Goal: Task Accomplishment & Management: Complete application form

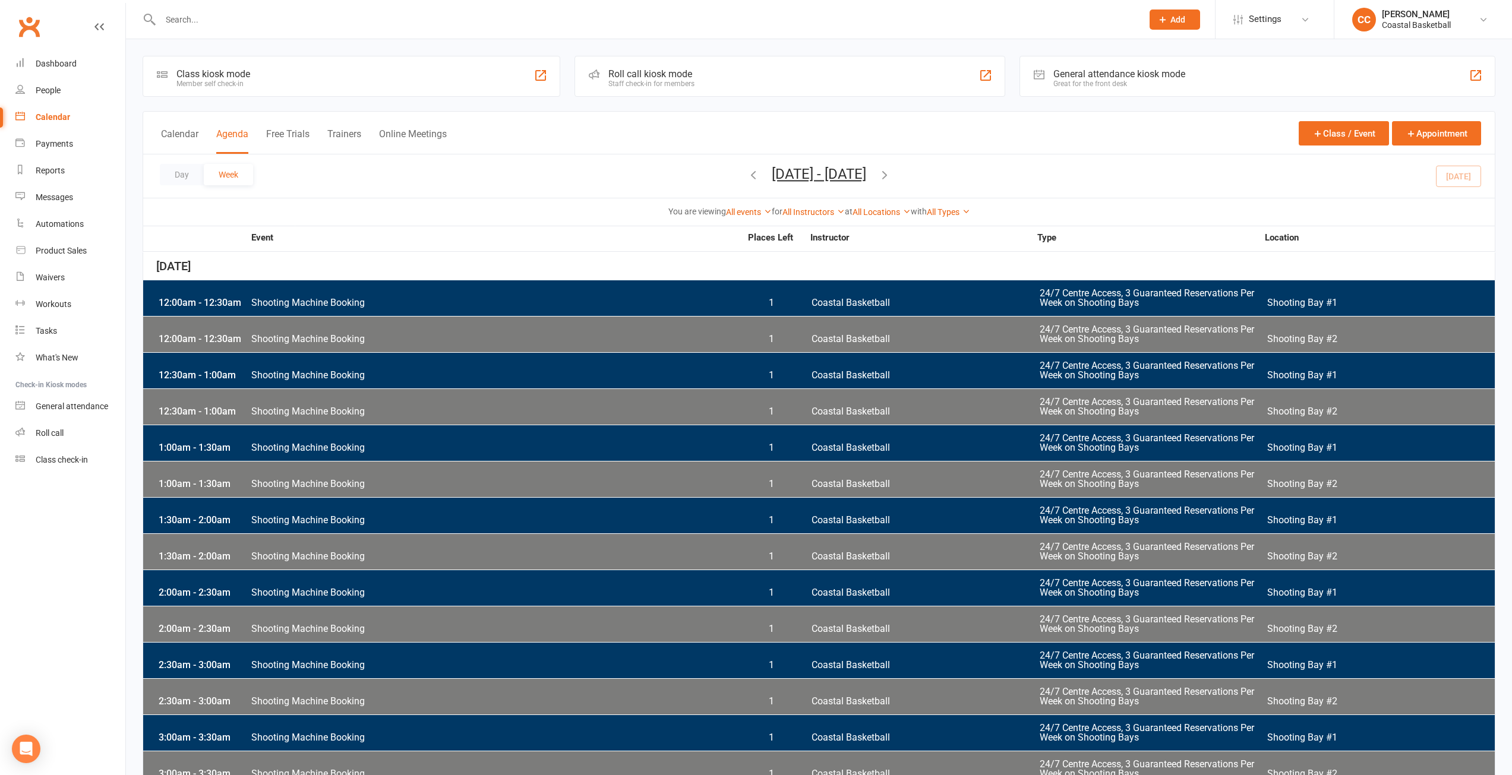
click at [156, 172] on div "Day Week [DATE] - [DATE] [DATE] Sun Mon Tue Wed Thu Fri Sat 27 28 29 30 31 01 0…" at bounding box center [818, 175] width 1351 height 43
click at [165, 168] on button "Day" at bounding box center [182, 174] width 44 height 21
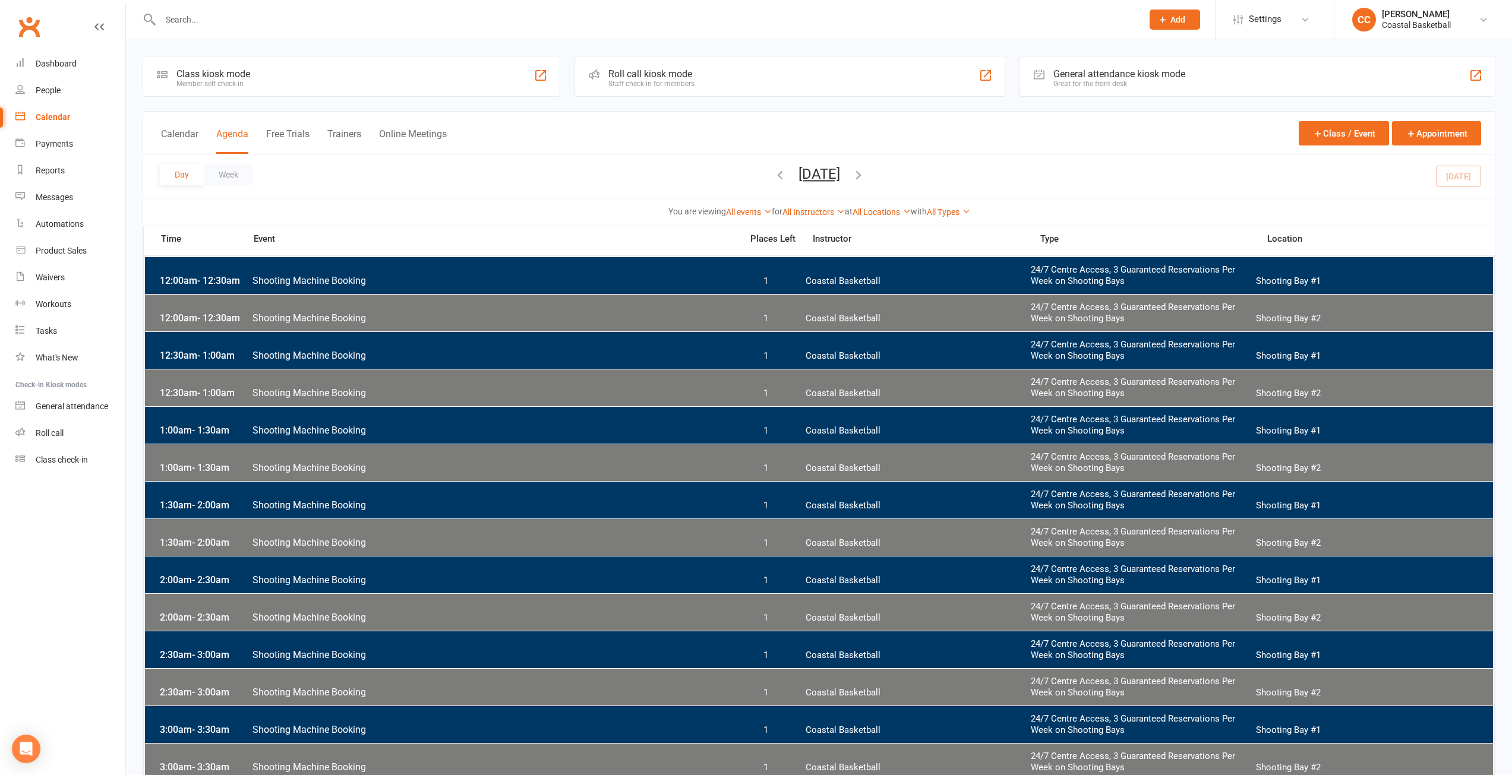
click at [276, 19] on input "text" at bounding box center [645, 19] width 977 height 17
type input "[PERSON_NAME]"
click at [1200, 21] on div "Prospect Member Non-attending contact Class / event Appointment Task Membership…" at bounding box center [1174, 19] width 81 height 39
click at [1178, 18] on span "Add" at bounding box center [1177, 20] width 15 height 10
click at [1145, 48] on link "Prospect" at bounding box center [1162, 52] width 106 height 27
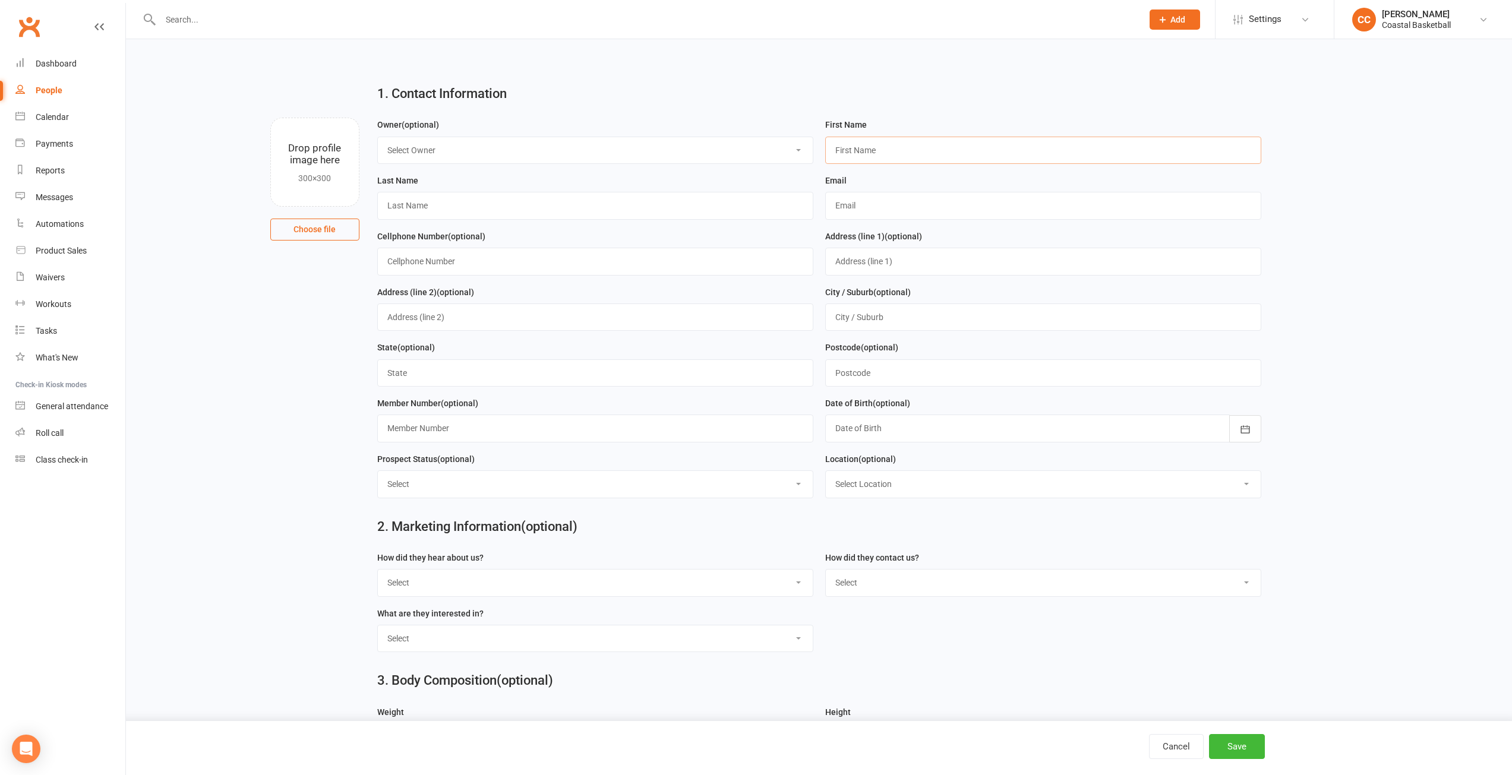
click at [879, 147] on input "text" at bounding box center [1043, 150] width 436 height 27
type input "[PERSON_NAME]"
click at [500, 201] on input "text" at bounding box center [595, 205] width 436 height 27
type input "[PERSON_NAME]"
click at [883, 195] on input "text" at bounding box center [1043, 205] width 436 height 27
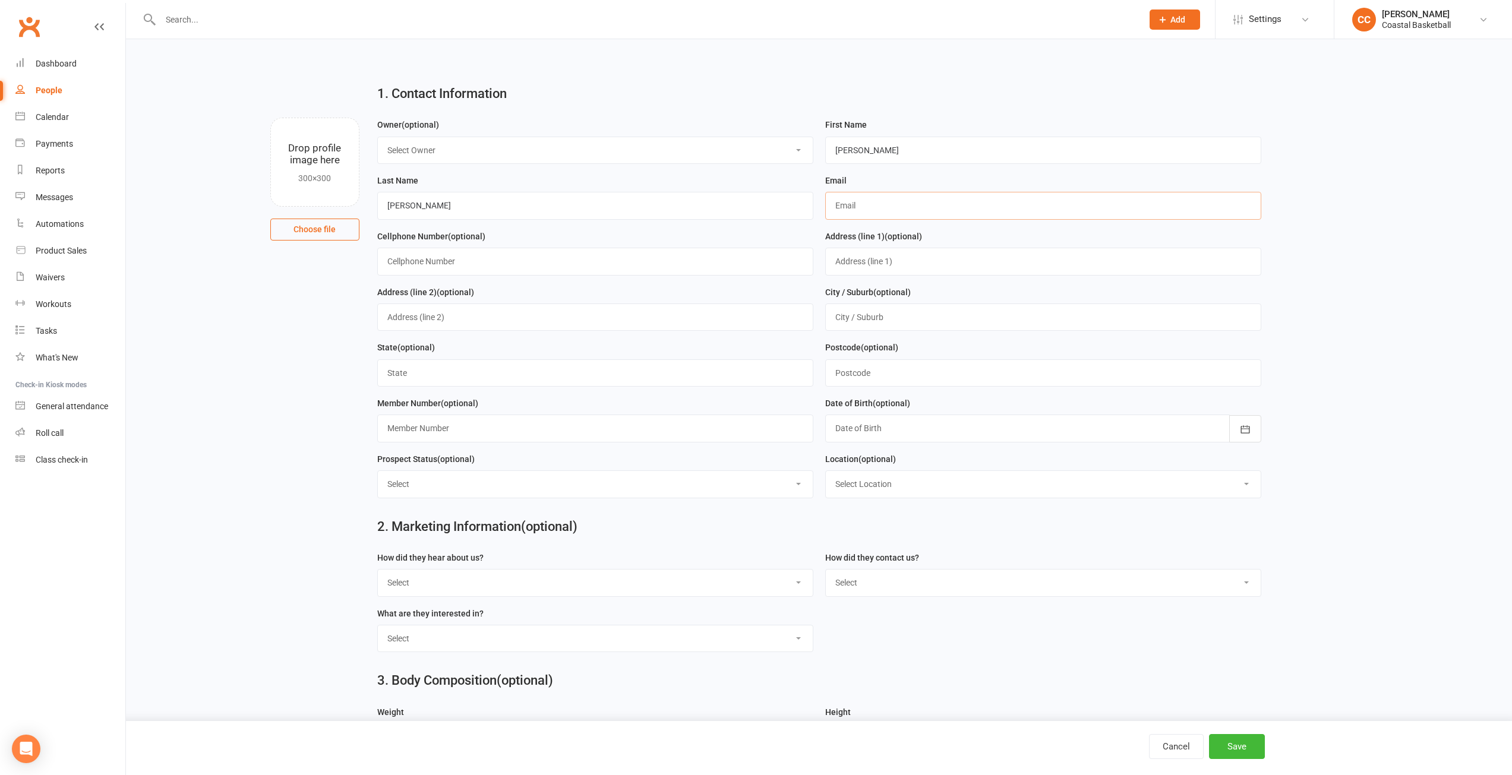
paste input "[EMAIL_ADDRESS][DOMAIN_NAME]"
type input "[EMAIL_ADDRESS][DOMAIN_NAME]"
click at [1398, 431] on main "1. Contact Information Drop profile image here 300×300 Choose file Owner (optio…" at bounding box center [819, 754] width 1353 height 1358
click at [1228, 743] on button "Save" at bounding box center [1237, 746] width 56 height 25
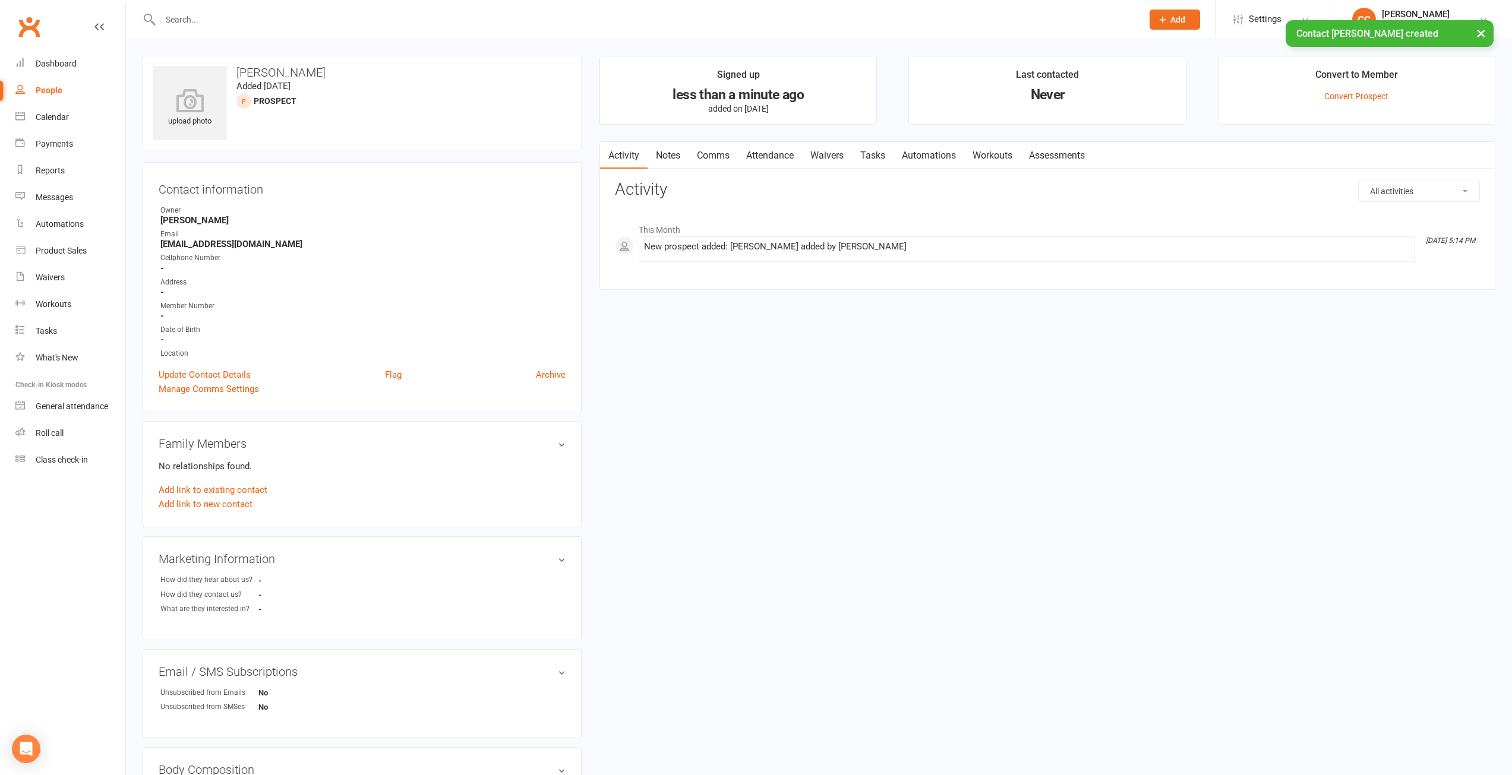
click at [723, 147] on link "Comms" at bounding box center [712, 155] width 49 height 27
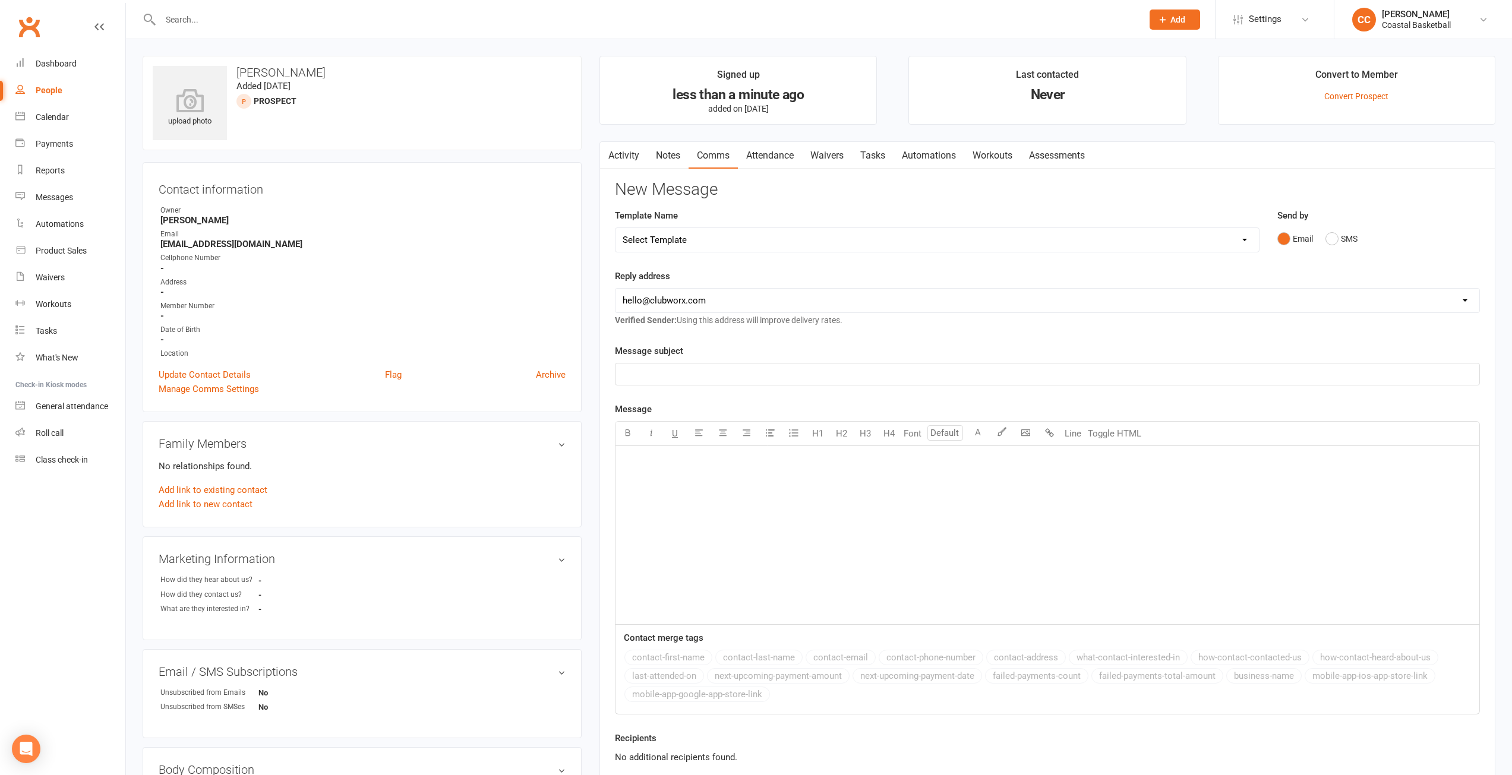
click at [273, 13] on input "text" at bounding box center [645, 19] width 977 height 17
click at [669, 157] on link "Notes" at bounding box center [667, 155] width 41 height 27
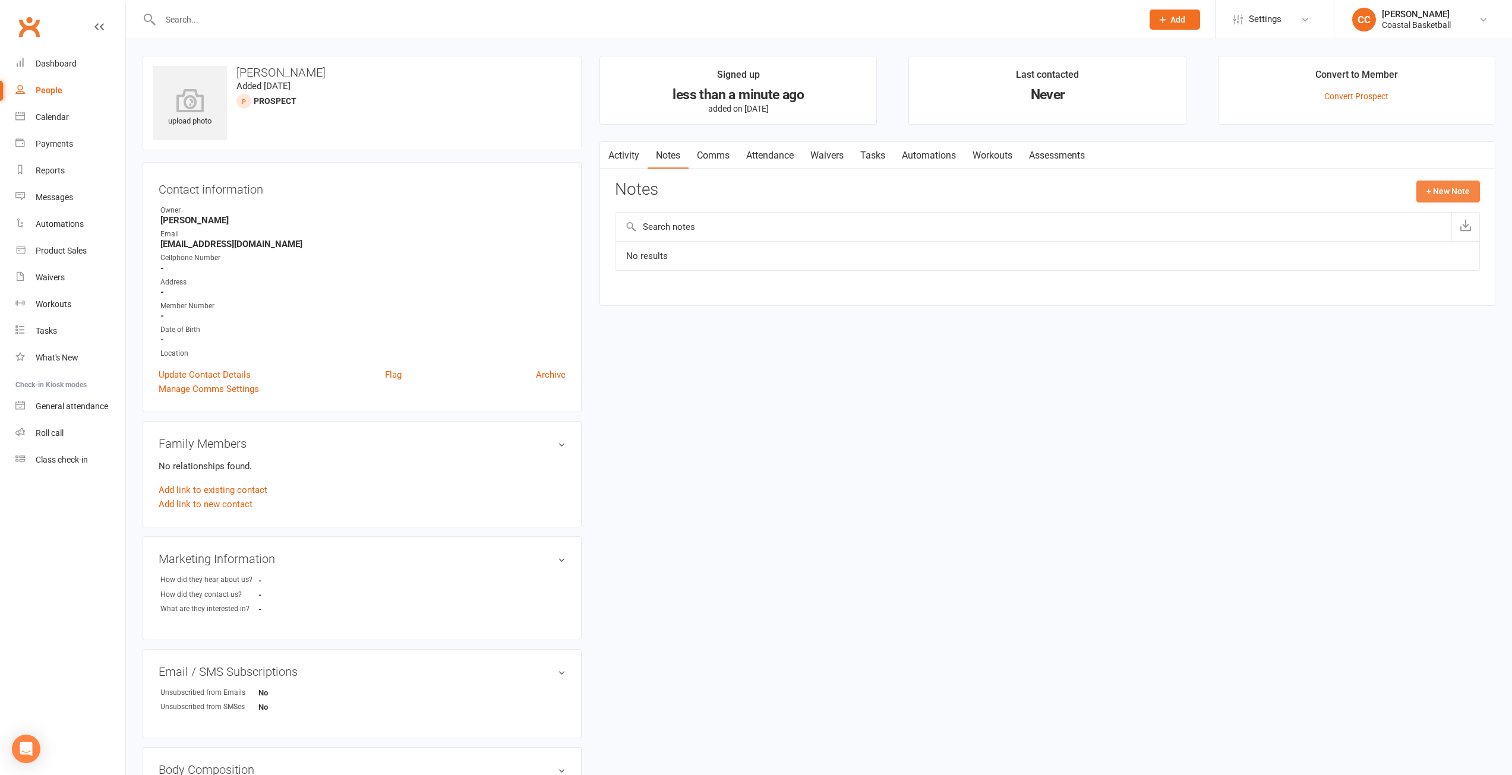
click at [1474, 184] on button "+ New Note" at bounding box center [1448, 191] width 64 height 21
click at [746, 239] on input "text" at bounding box center [1047, 240] width 865 height 25
type input "Initial Contact"
click at [716, 305] on textarea at bounding box center [1047, 307] width 865 height 39
click at [716, 304] on textarea at bounding box center [1047, 307] width 865 height 39
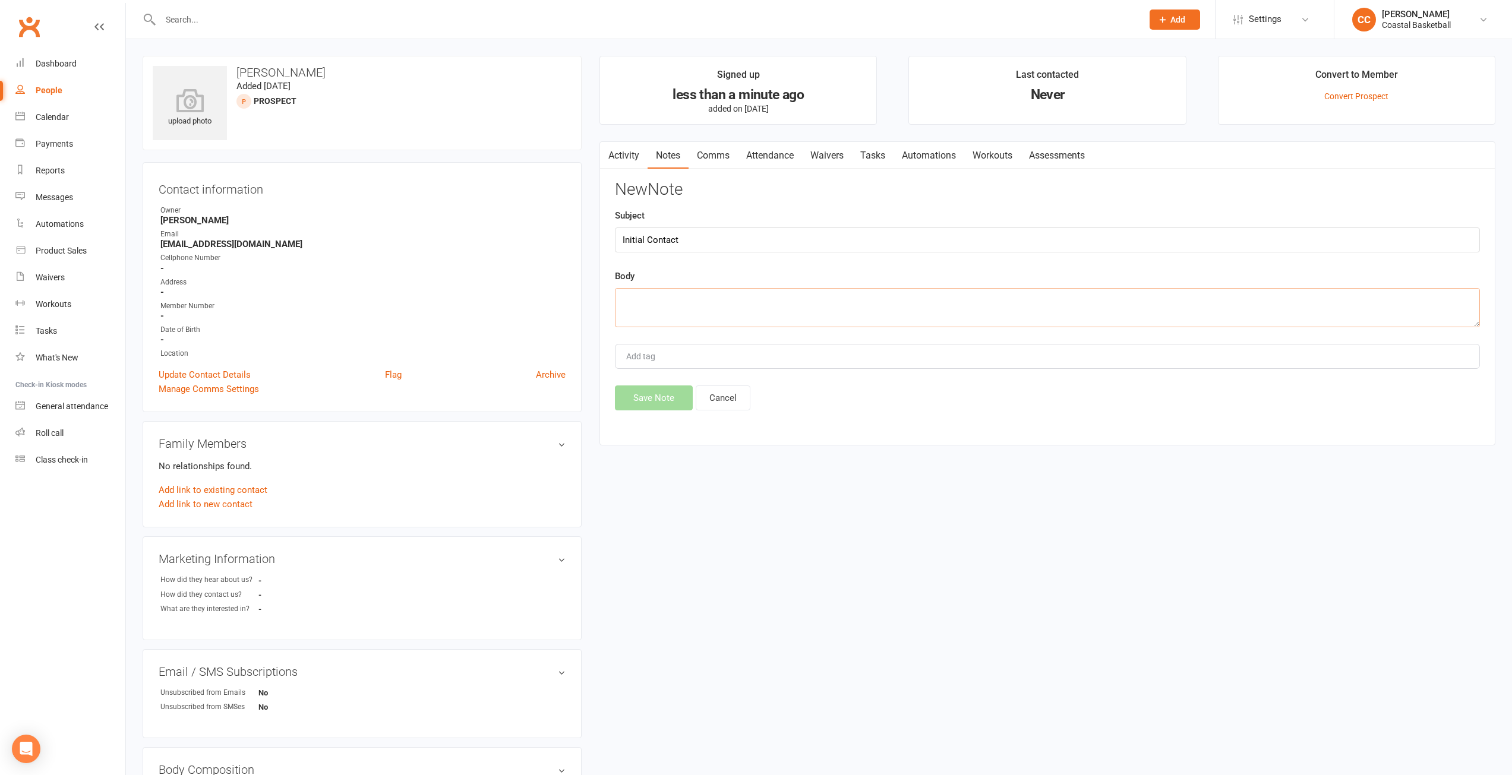
paste textarea "[EMAIL_ADDRESS][DOMAIN_NAME]"
drag, startPoint x: 730, startPoint y: 299, endPoint x: 568, endPoint y: 284, distance: 162.9
click at [568, 284] on div "upload photo [PERSON_NAME] Added [DATE] prospect Contact information Owner [PER…" at bounding box center [819, 609] width 1370 height 1107
click at [768, 313] on textarea "[EMAIL_ADDRESS][DOMAIN_NAME]" at bounding box center [1047, 307] width 865 height 39
drag, startPoint x: 802, startPoint y: 306, endPoint x: 470, endPoint y: 274, distance: 333.6
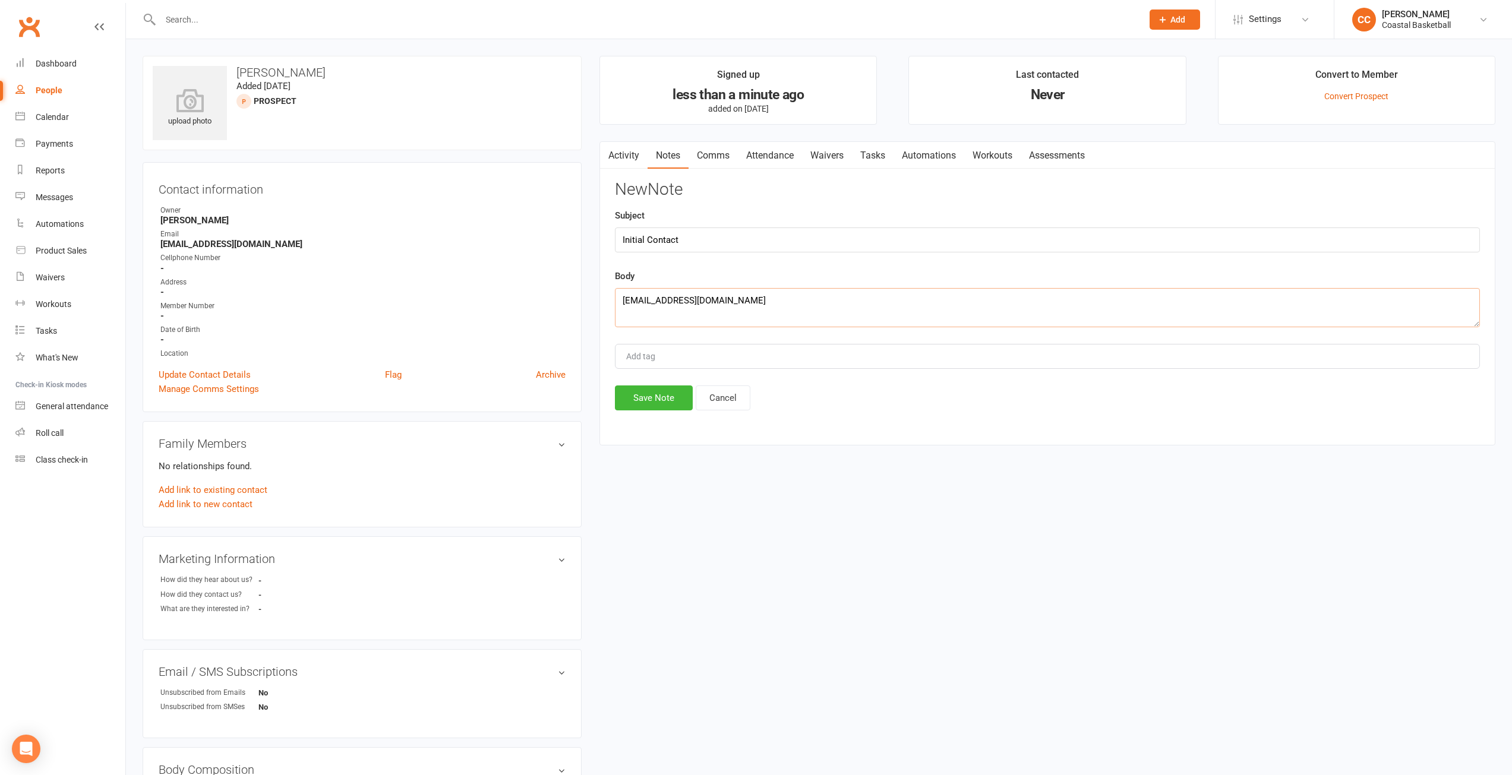
click at [470, 274] on div "upload photo [PERSON_NAME] Added [DATE] prospect Contact information Owner [PER…" at bounding box center [819, 609] width 1370 height 1107
paste textarea "Lo Ipsum Do sitame con adi elitseddoei temp inci. U la etdolorem aliq enima min…"
type textarea "Lo Ipsum Do sitame con adi elitseddoei temp inci. U la etdolorem aliq enima min…"
click at [659, 390] on button "Save Note" at bounding box center [654, 398] width 78 height 25
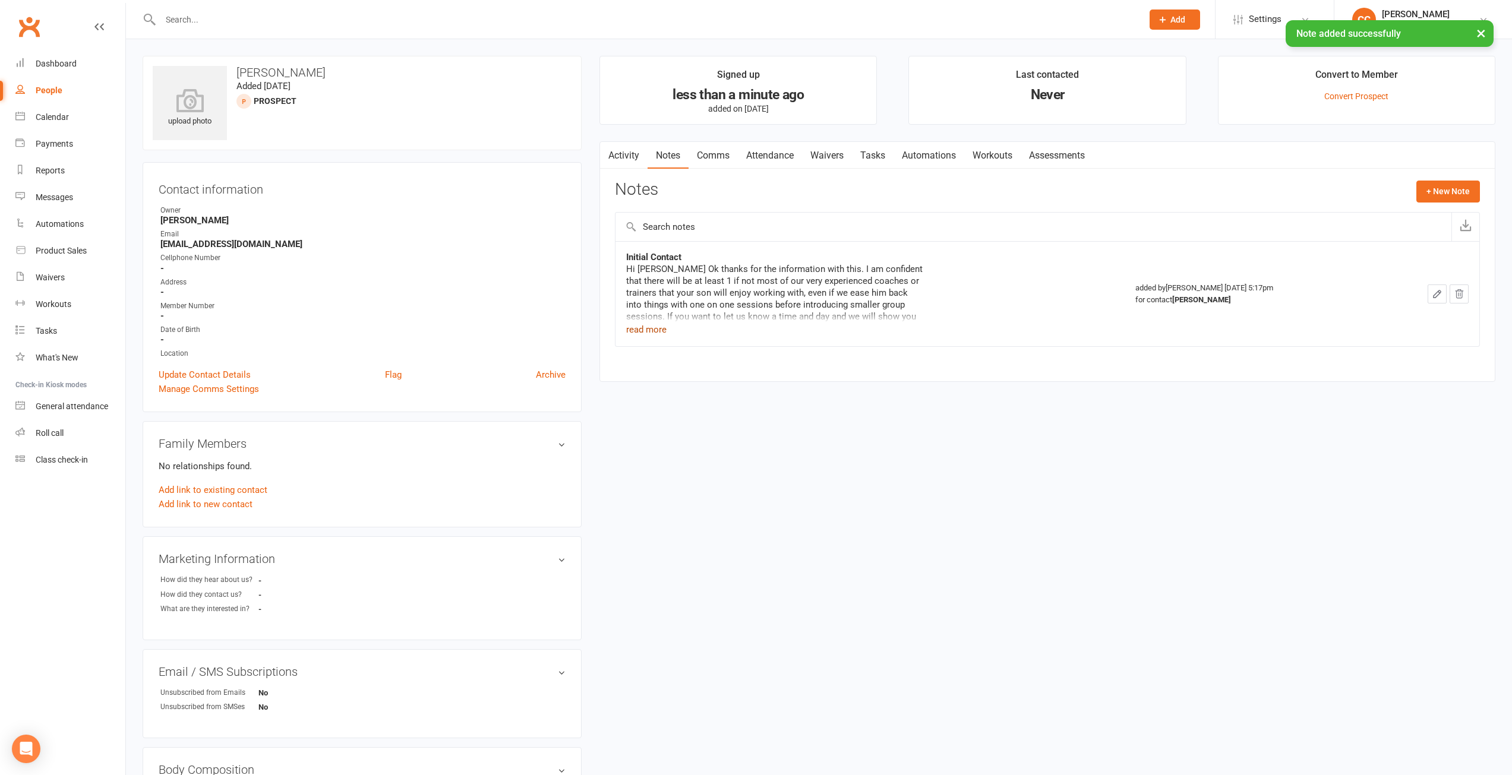
click at [640, 327] on button "read more" at bounding box center [646, 330] width 40 height 14
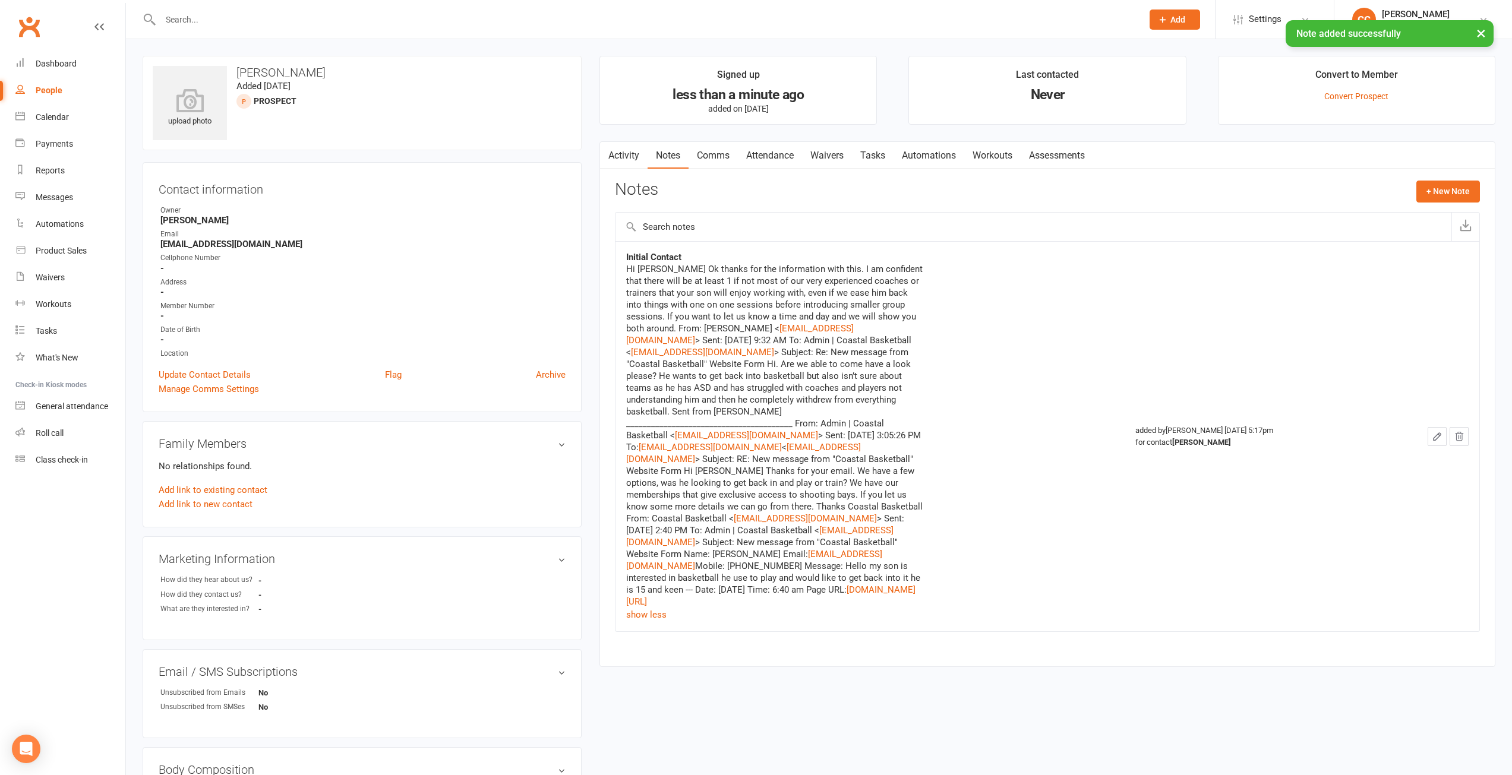
click at [1441, 431] on icon "button" at bounding box center [1437, 436] width 11 height 11
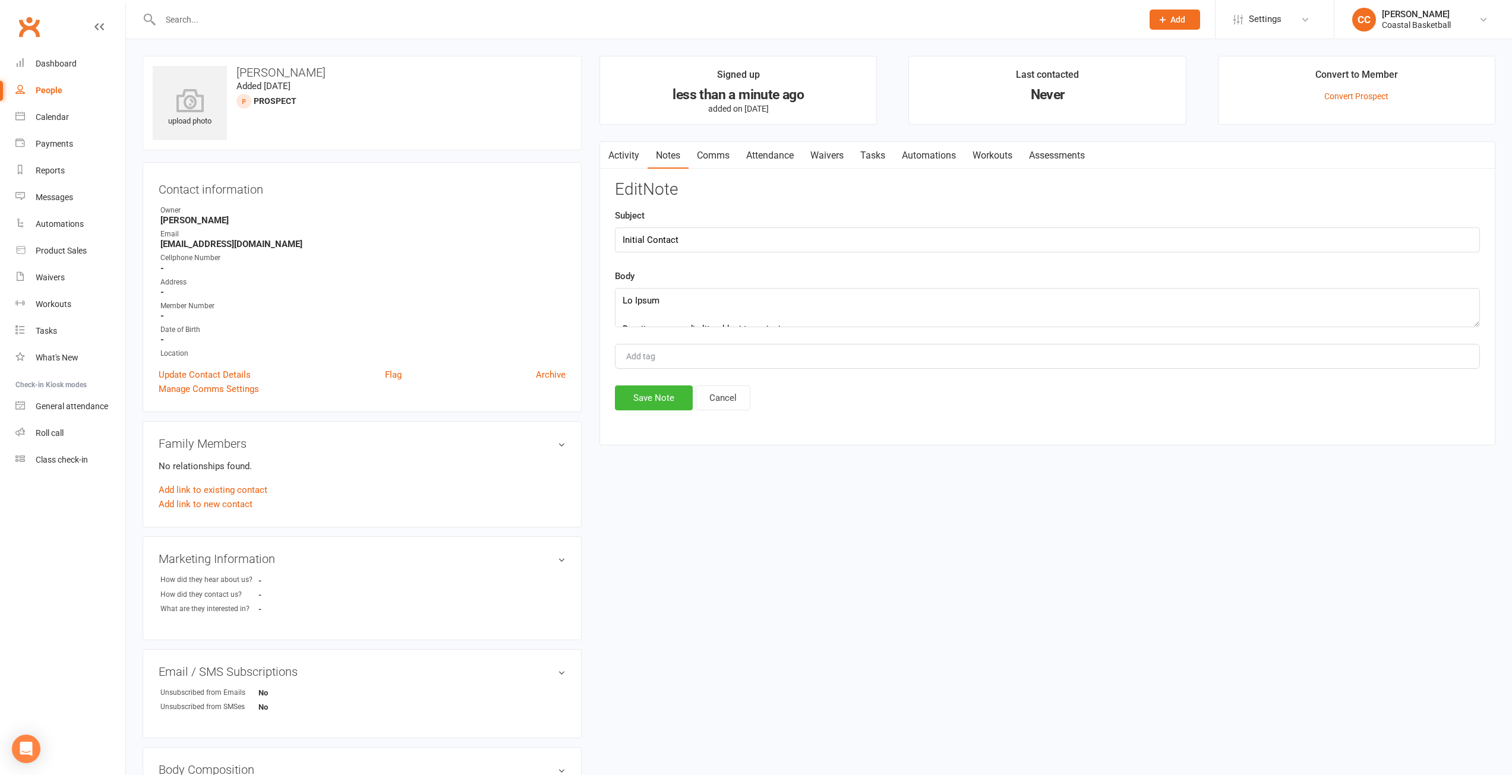
click at [1473, 322] on textarea at bounding box center [1047, 307] width 865 height 39
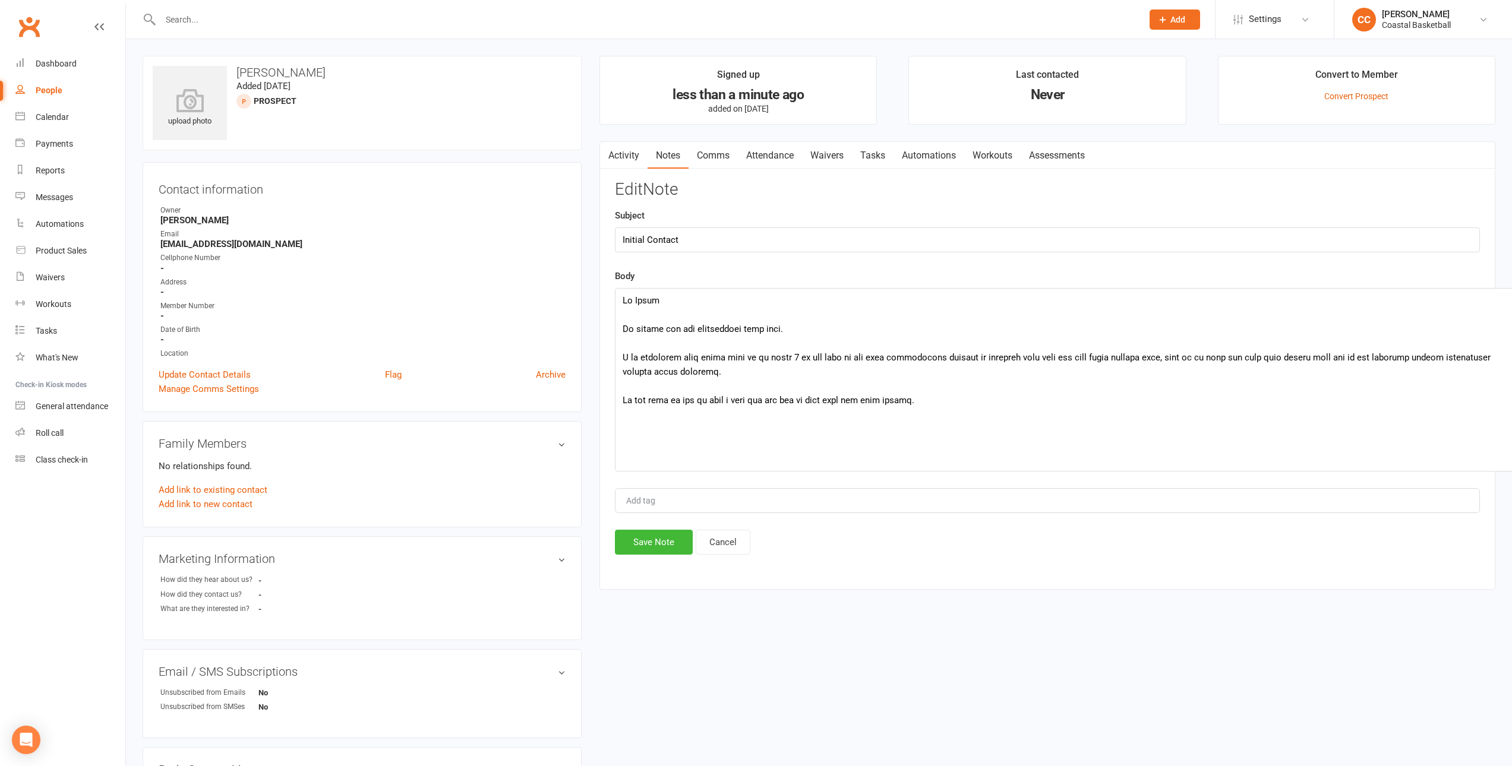
drag, startPoint x: 1473, startPoint y: 322, endPoint x: 1519, endPoint y: 466, distance: 151.4
click at [1511, 466] on html "Prospect Member Non-attending contact Class / event Appointment Task Membership…" at bounding box center [756, 604] width 1512 height 1209
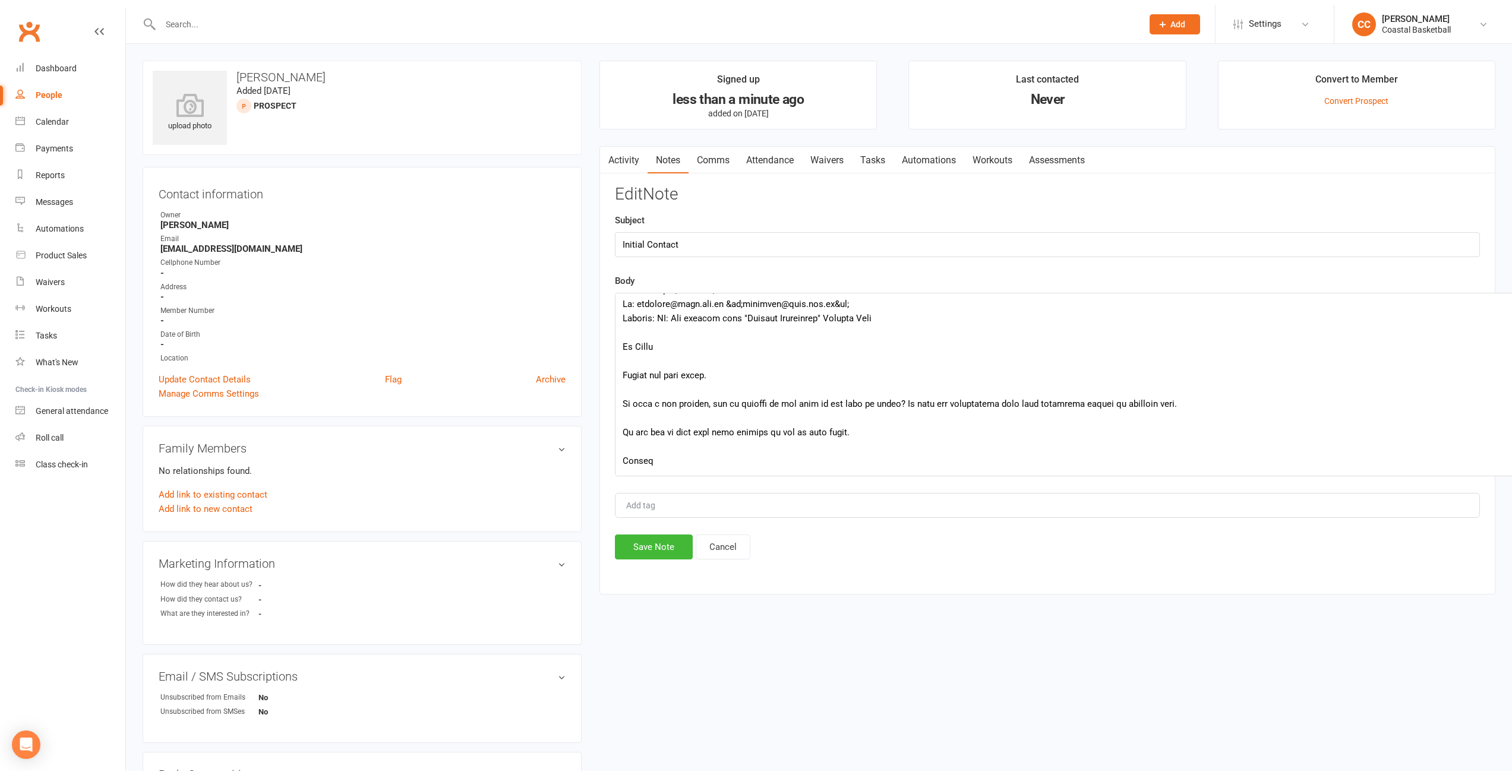
scroll to position [416, 0]
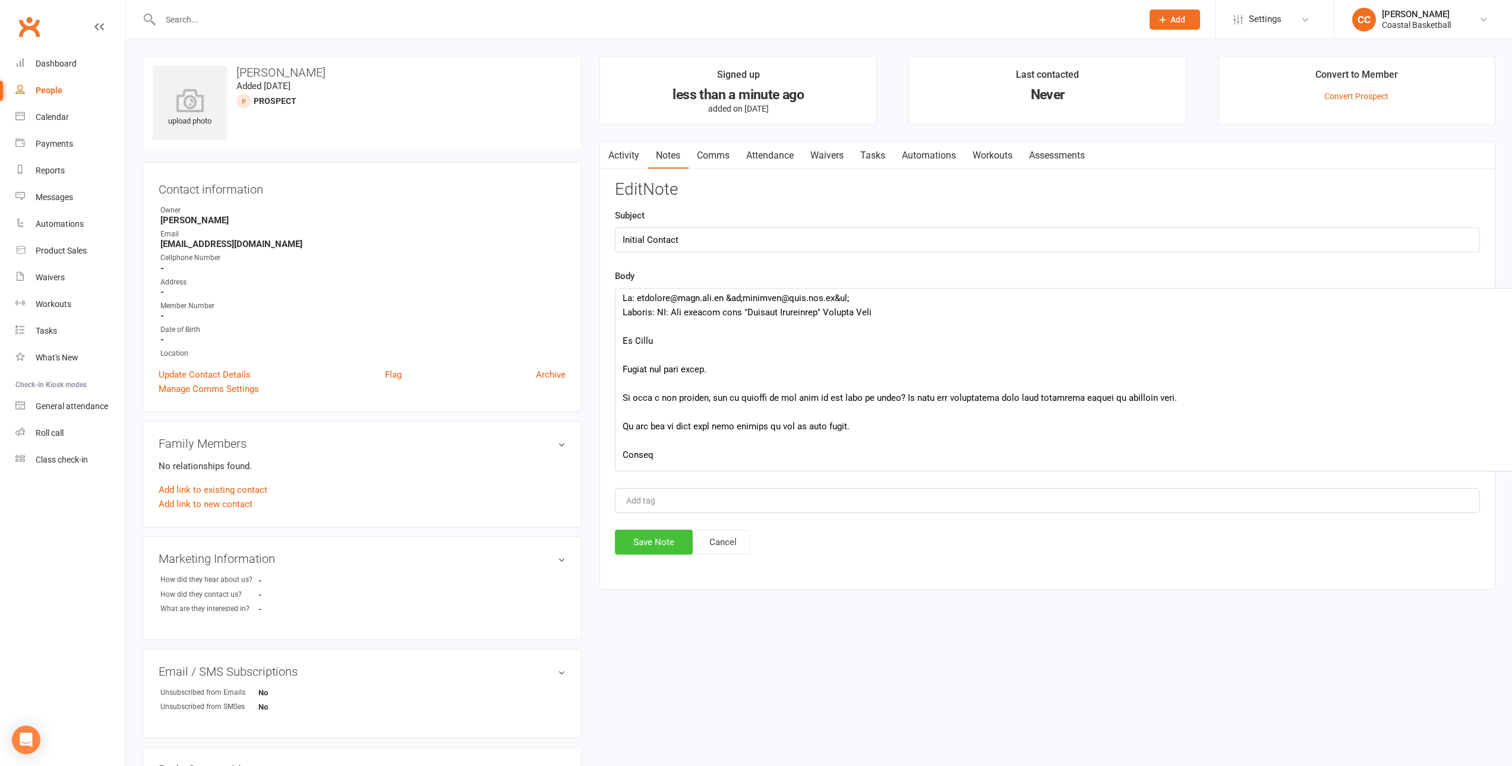
click at [671, 541] on button "Save Note" at bounding box center [654, 542] width 78 height 25
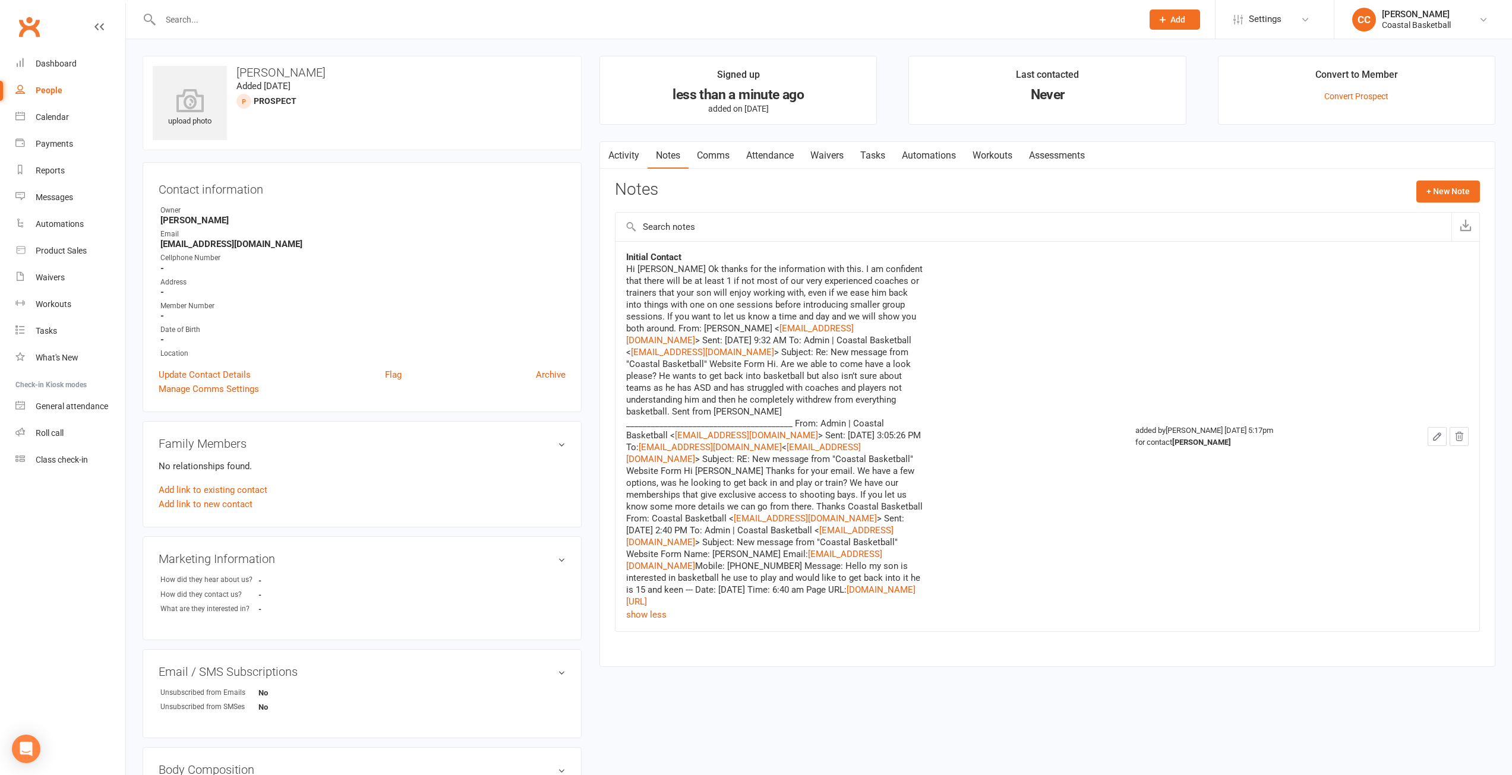
click at [307, 15] on input "text" at bounding box center [645, 19] width 977 height 17
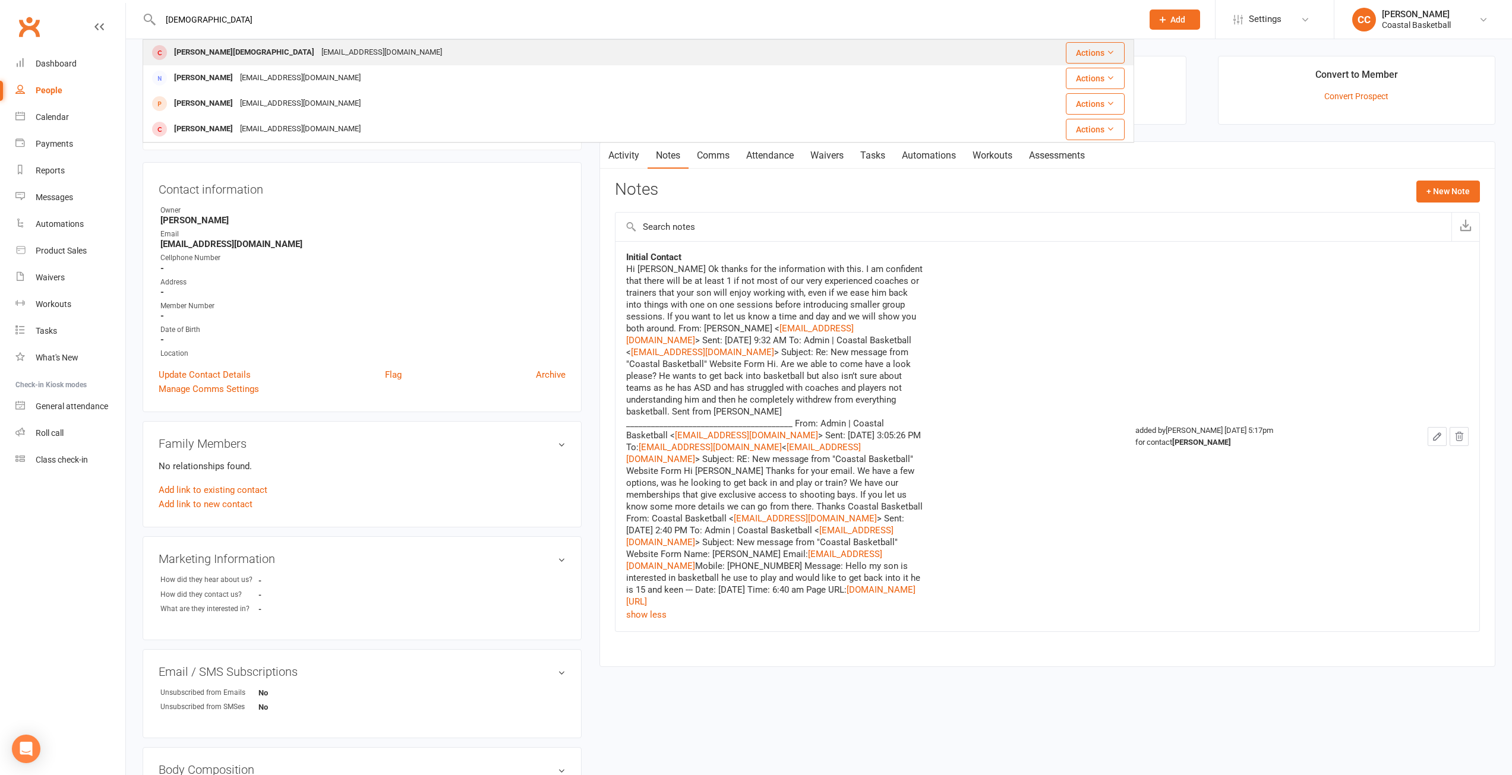
type input "[DEMOGRAPHIC_DATA]"
click at [318, 54] on div "[EMAIL_ADDRESS][DOMAIN_NAME]" at bounding box center [382, 52] width 128 height 17
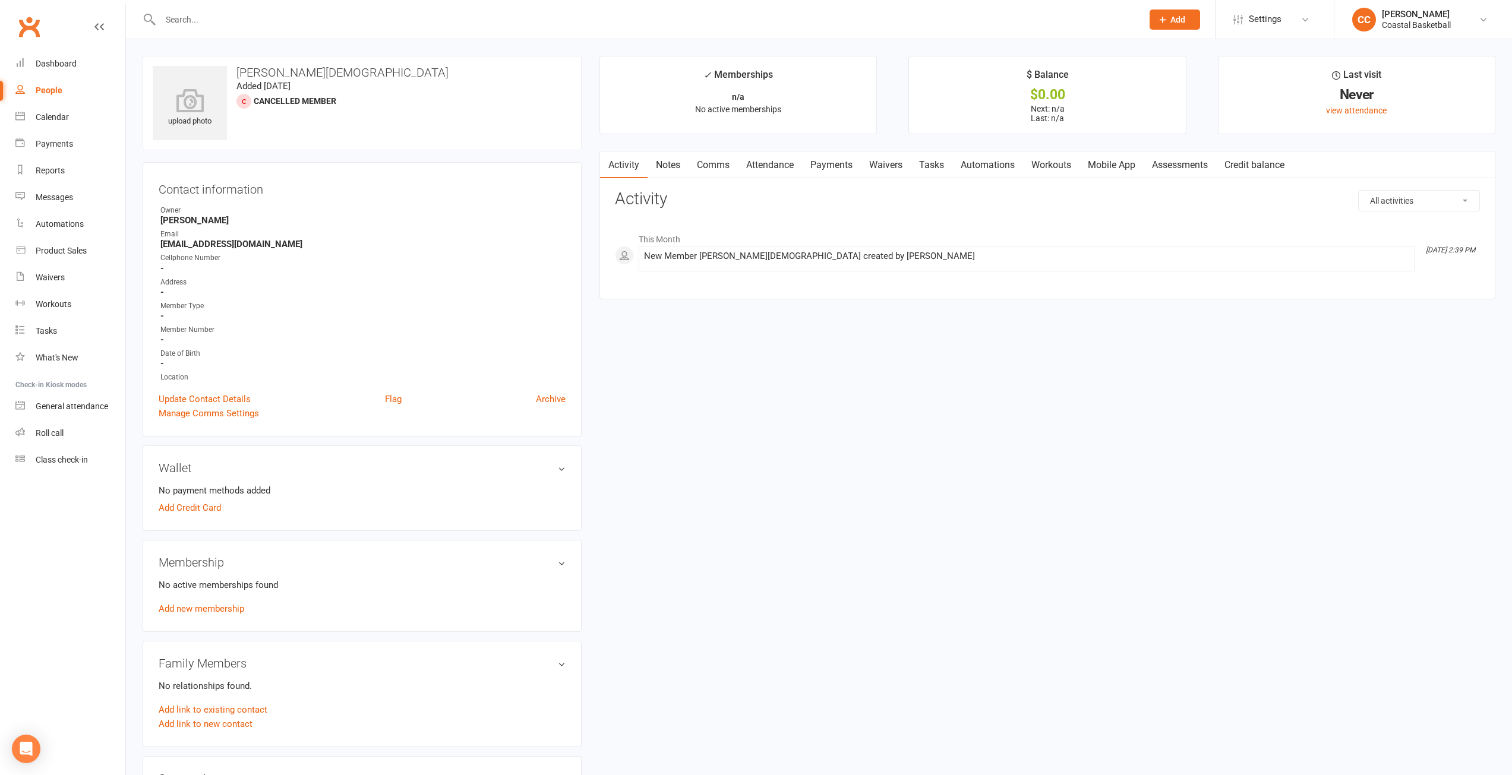
click at [1178, 14] on button "Add" at bounding box center [1174, 20] width 50 height 20
click at [1175, 106] on link "Non-attending contact" at bounding box center [1162, 109] width 106 height 27
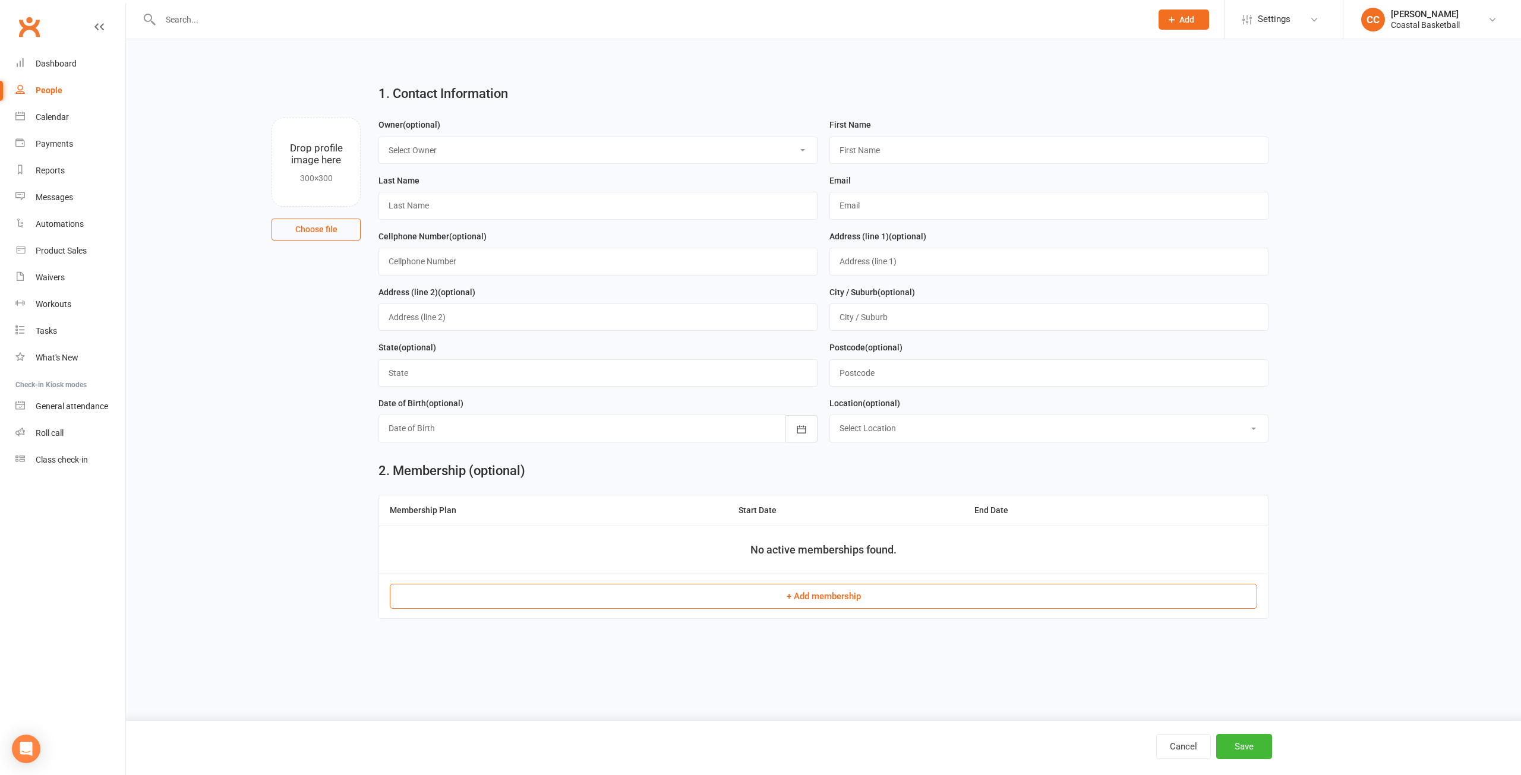
click at [535, 154] on select "Select Owner Fhury Nepe [PERSON_NAME] [PERSON_NAME] [PERSON_NAME] [PERSON_NAME]…" at bounding box center [598, 150] width 438 height 26
select select "6"
click at [379, 137] on select "Select Owner Fhury Nepe [PERSON_NAME] [PERSON_NAME] [PERSON_NAME] [PERSON_NAME]…" at bounding box center [598, 150] width 438 height 26
click at [498, 161] on select "Select Owner Fhury Nepe [PERSON_NAME] [PERSON_NAME] [PERSON_NAME] [PERSON_NAME]…" at bounding box center [598, 150] width 438 height 26
select select
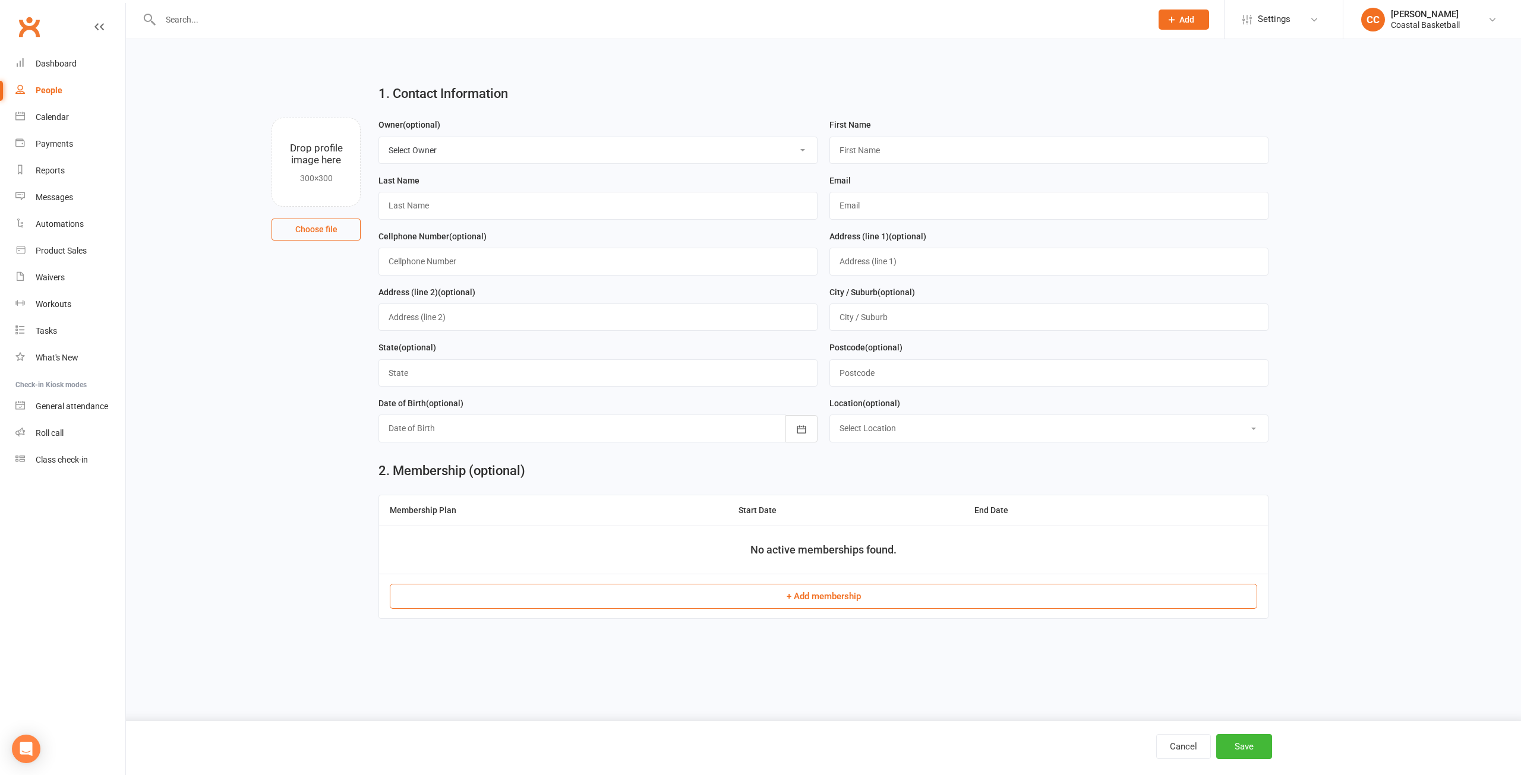
click at [379, 137] on select "Select Owner Fhury Nepe [PERSON_NAME] [PERSON_NAME] [PERSON_NAME] [PERSON_NAME]…" at bounding box center [598, 150] width 438 height 26
click at [876, 142] on input "text" at bounding box center [1048, 150] width 439 height 27
type input "[PERSON_NAME]"
type input "[DEMOGRAPHIC_DATA]"
click at [969, 203] on input "text" at bounding box center [1048, 205] width 439 height 27
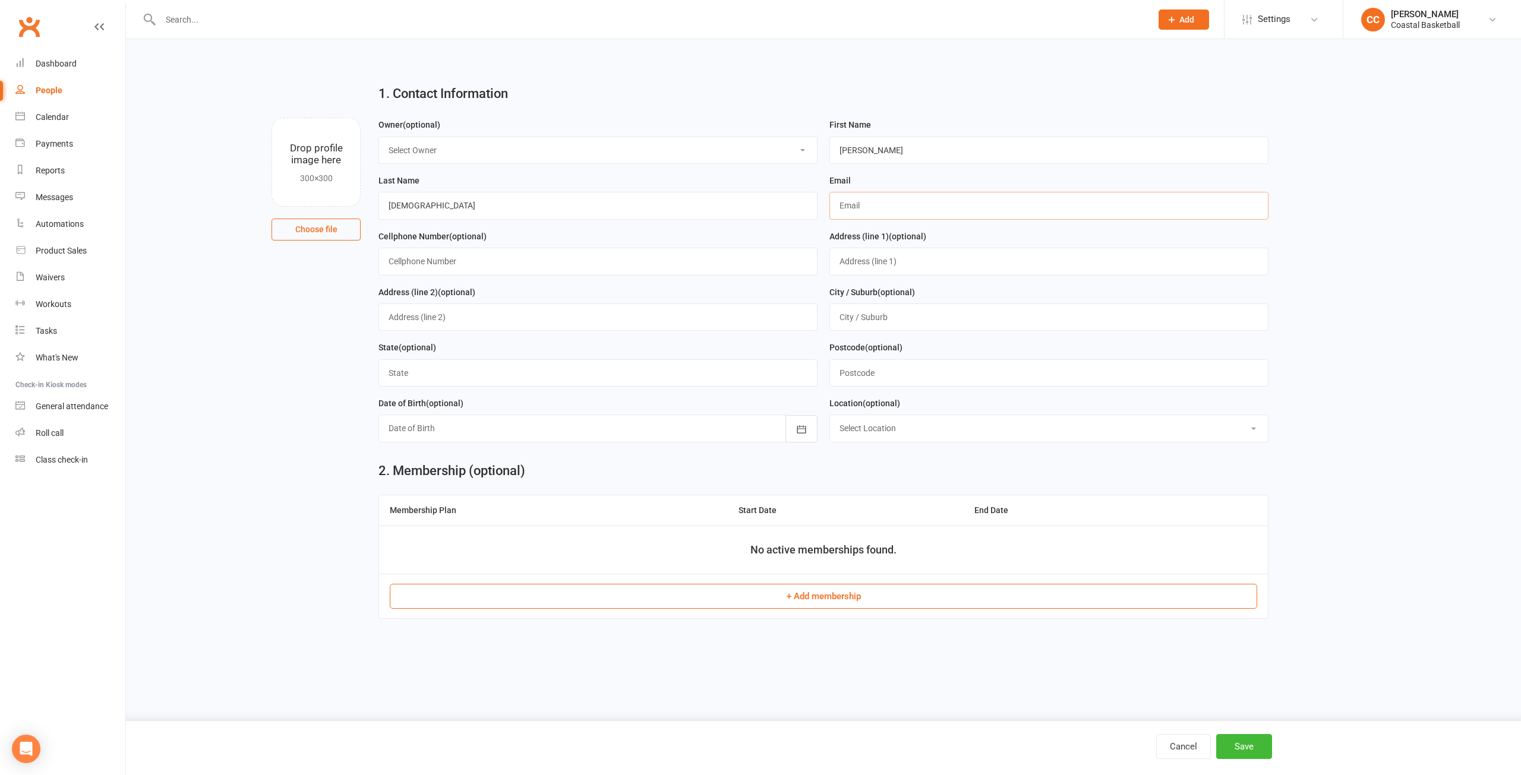
click at [862, 203] on input "text" at bounding box center [1048, 205] width 439 height 27
paste input "[EMAIL_ADDRESS][DOMAIN_NAME]"
type input "[EMAIL_ADDRESS][DOMAIN_NAME]"
click at [1360, 522] on div "1. Contact Information Drop profile image here 300×300 Choose file Owner (optio…" at bounding box center [823, 337] width 1395 height 596
click at [1256, 741] on button "Save" at bounding box center [1244, 746] width 56 height 25
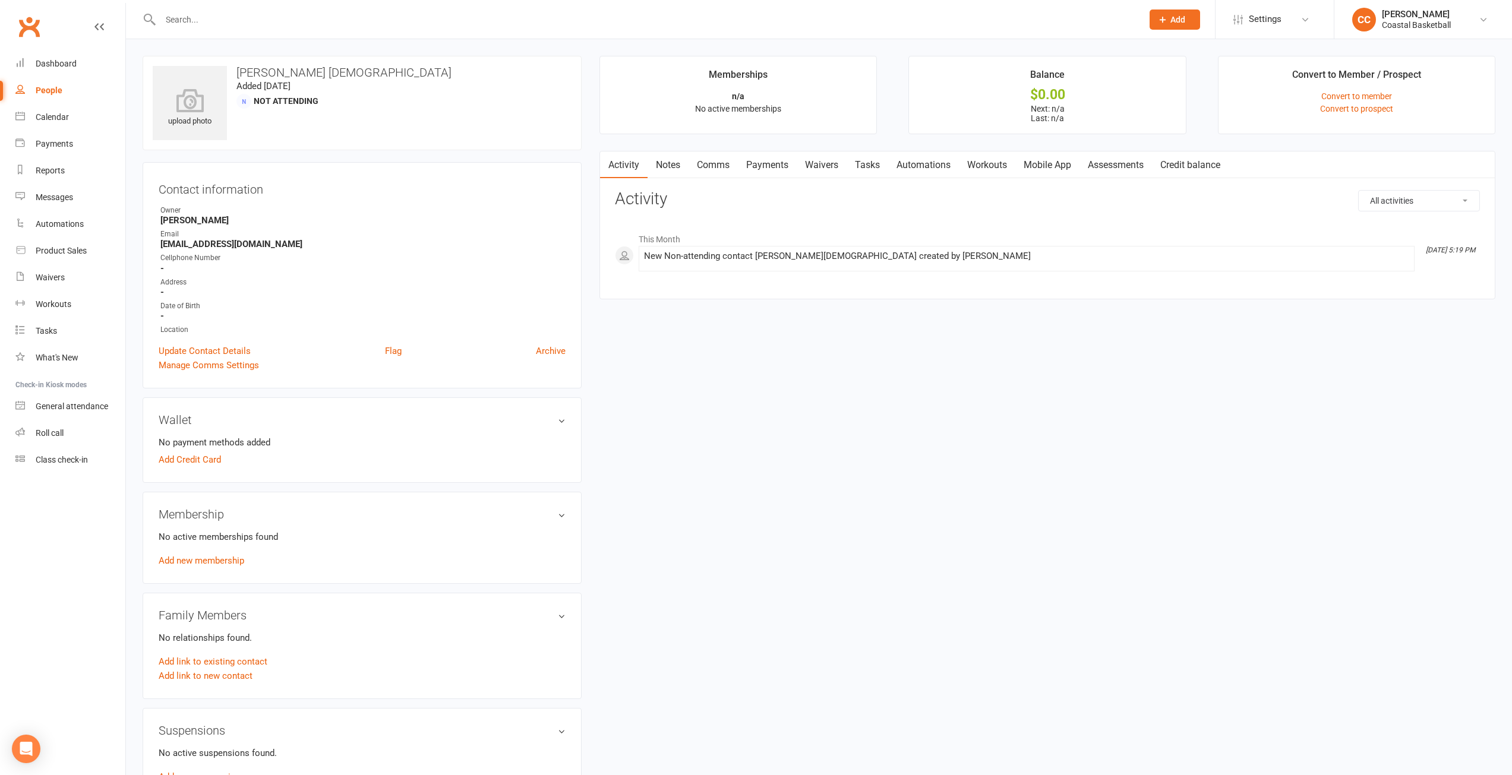
click at [1056, 166] on link "Mobile App" at bounding box center [1047, 164] width 64 height 27
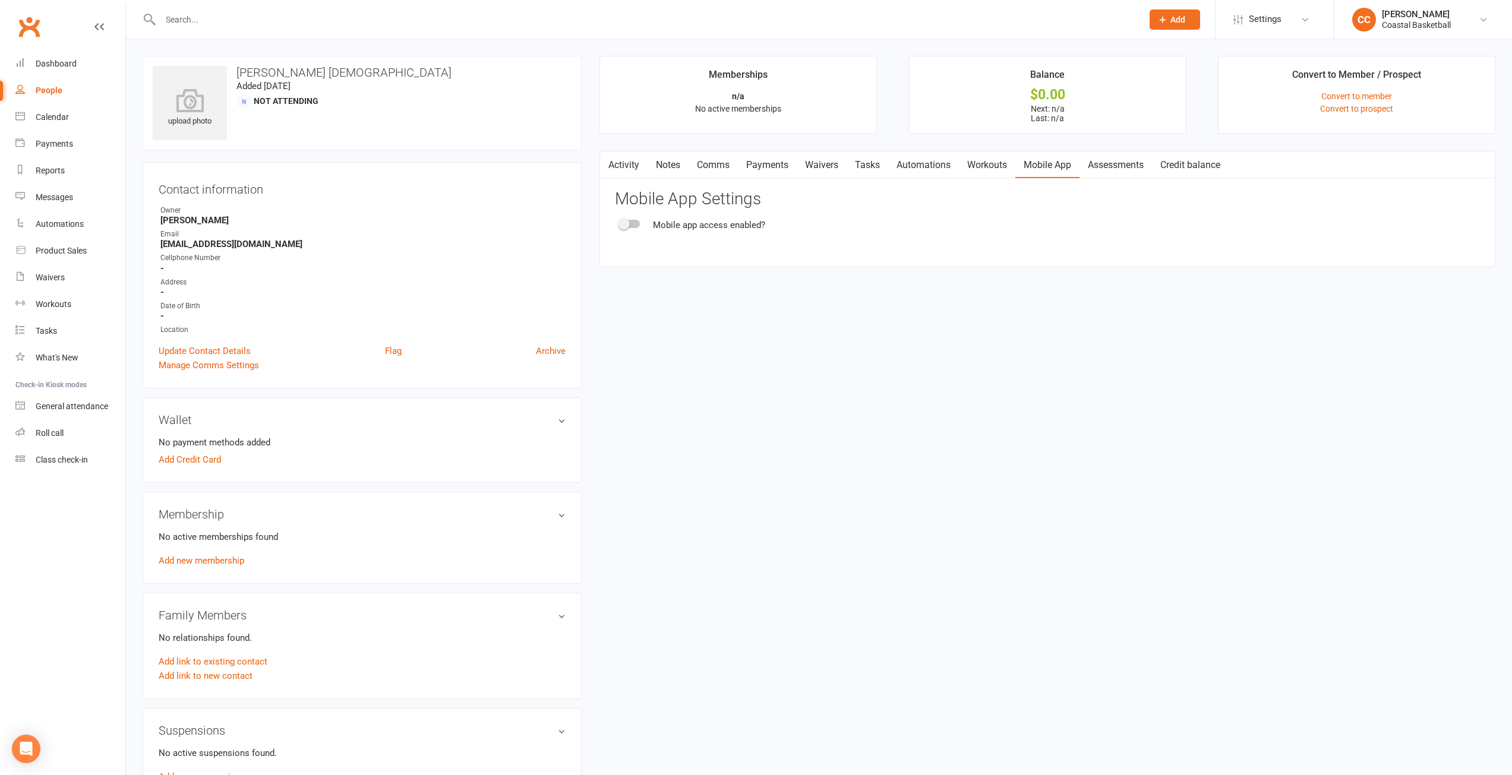
click at [638, 220] on div at bounding box center [630, 224] width 20 height 8
click at [620, 222] on input "checkbox" at bounding box center [620, 222] width 0 height 0
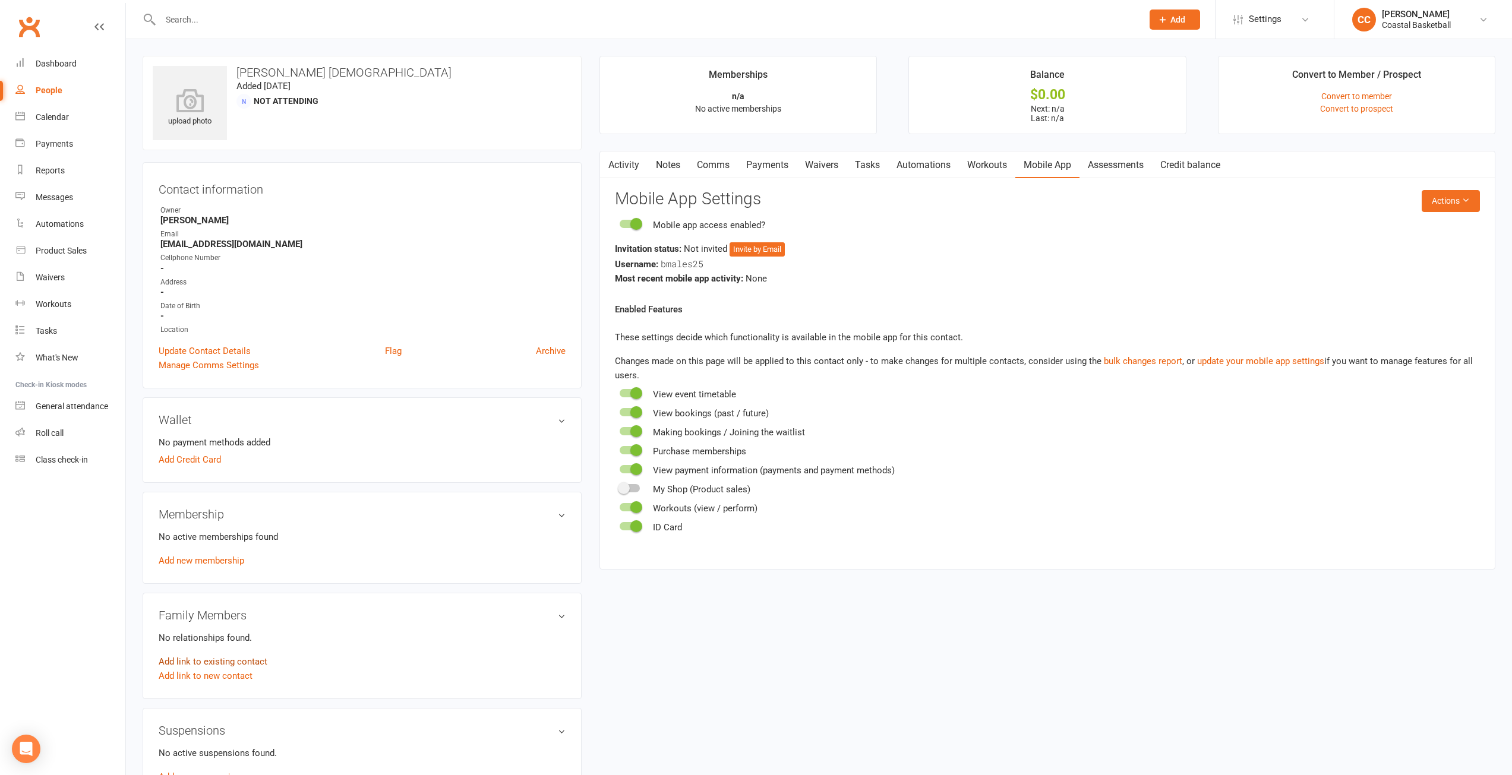
click at [243, 663] on link "Add link to existing contact" at bounding box center [213, 662] width 109 height 14
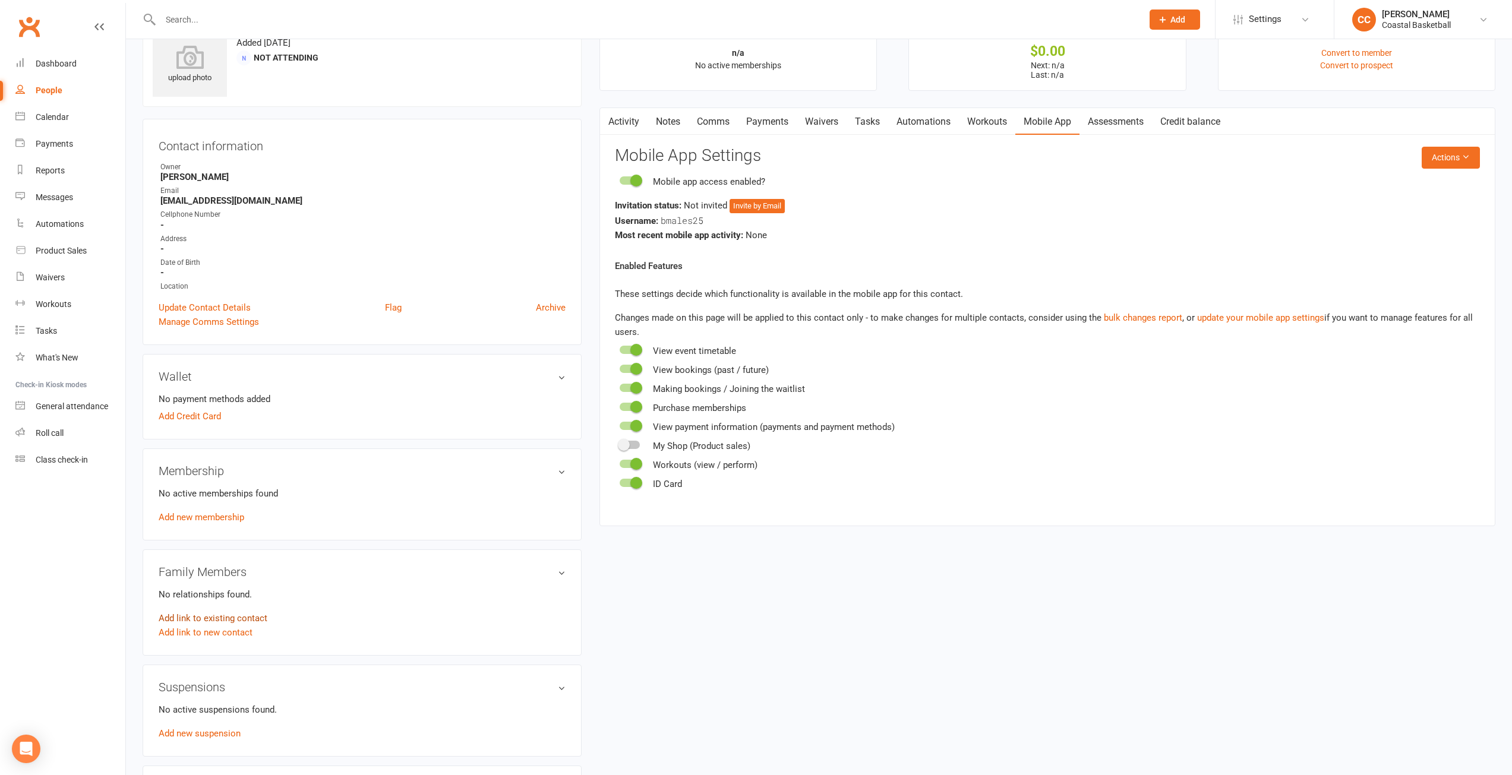
scroll to position [91, 0]
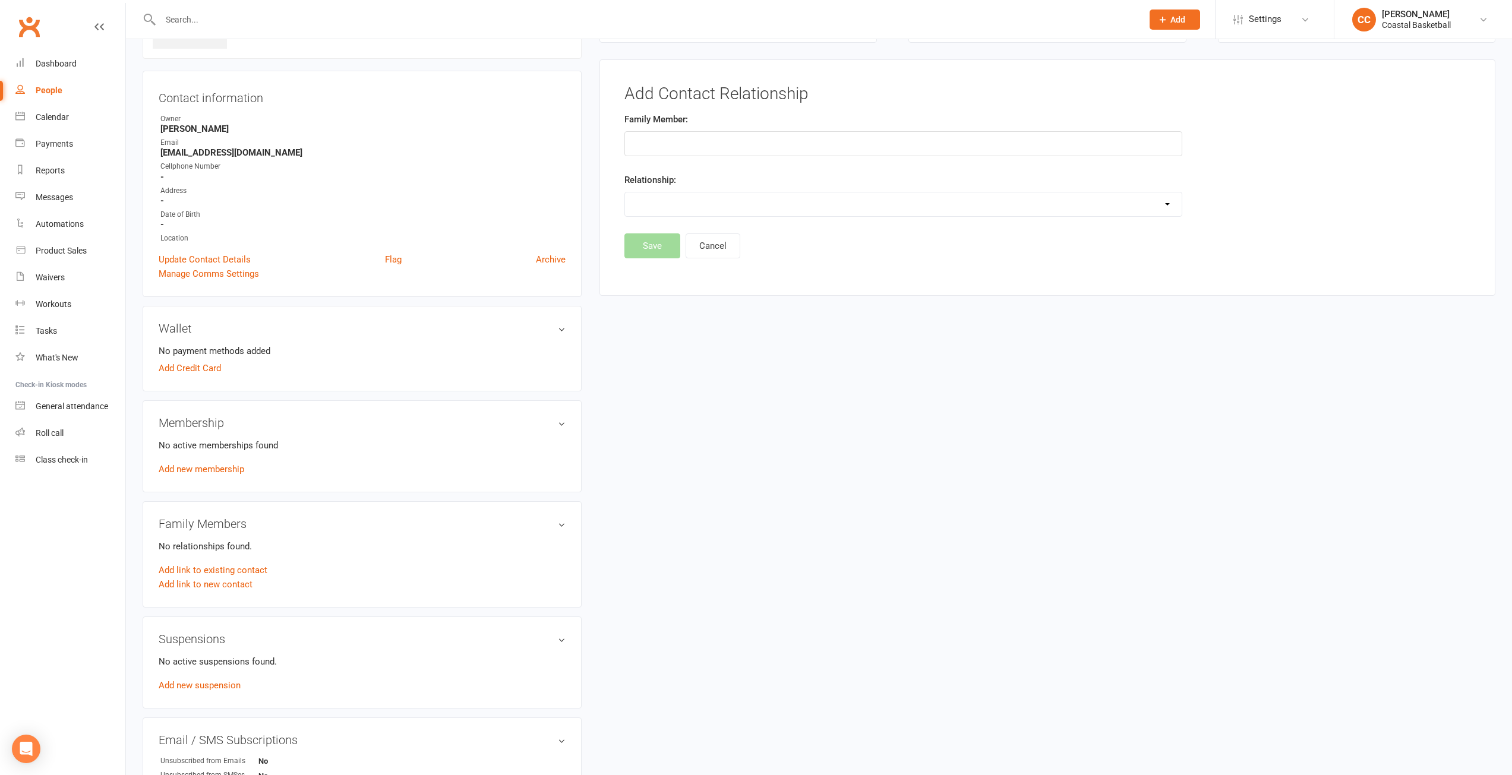
click at [693, 138] on input "text" at bounding box center [903, 143] width 558 height 25
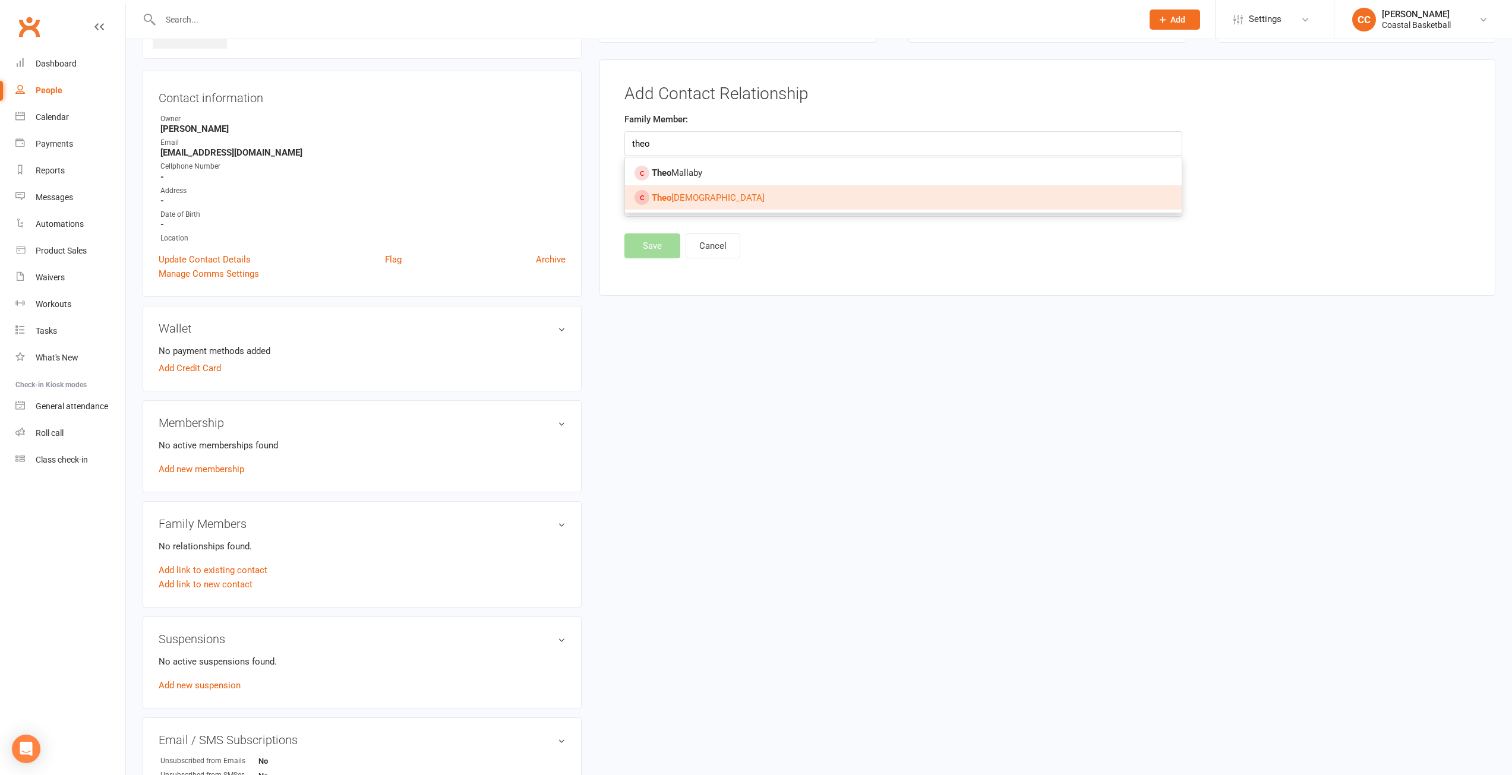
type input "theo"
click at [682, 200] on span "[PERSON_NAME][DEMOGRAPHIC_DATA]" at bounding box center [708, 197] width 113 height 11
type input "[PERSON_NAME][DEMOGRAPHIC_DATA]"
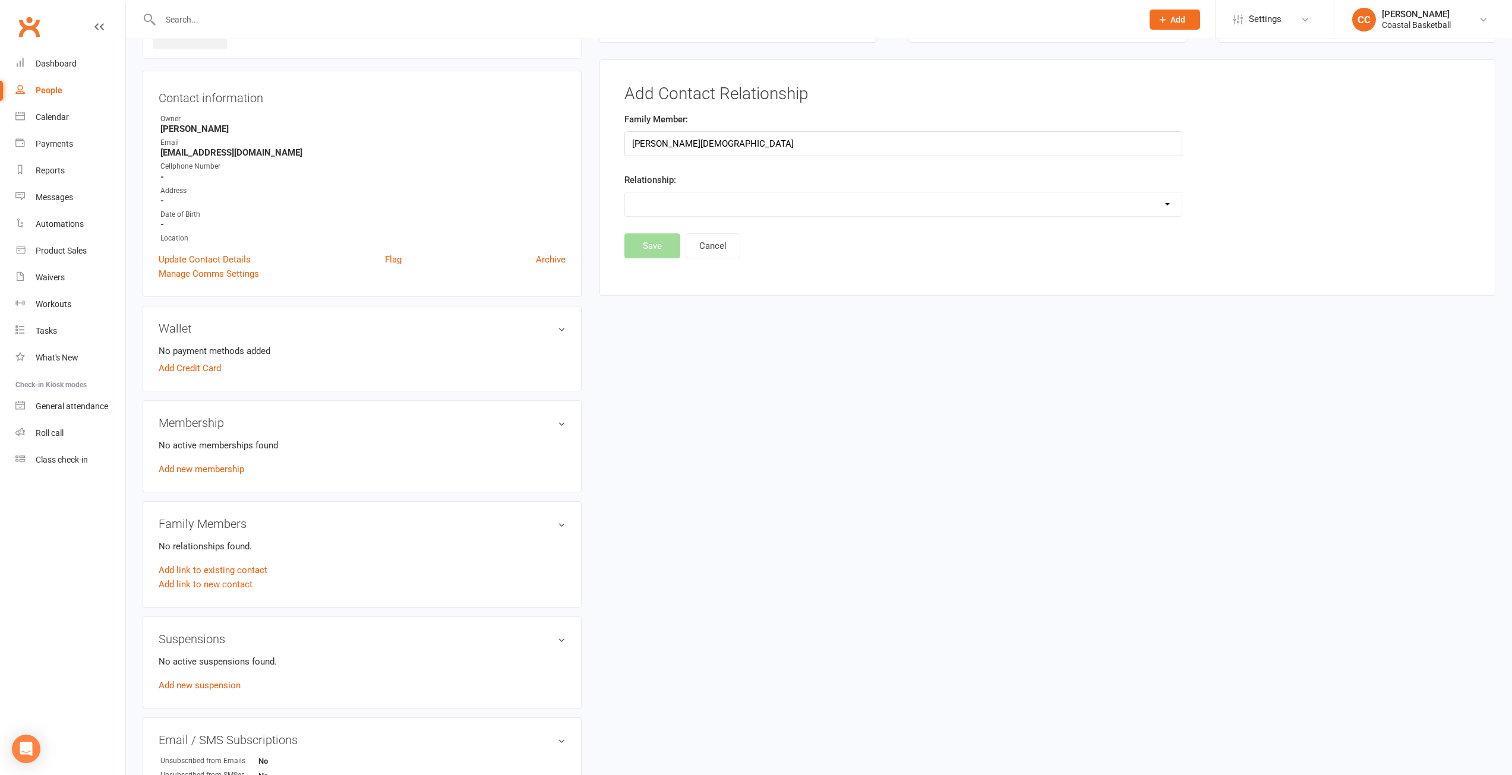
click at [1102, 204] on select "Parent / Guardian Child Sibling (parent not in system) Spouse / Partner Cousin …" at bounding box center [903, 204] width 557 height 24
select select "1"
click at [625, 192] on select "Parent / Guardian Child Sibling (parent not in system) Spouse / Partner Cousin …" at bounding box center [903, 204] width 557 height 24
click at [640, 279] on button "Save" at bounding box center [652, 276] width 56 height 25
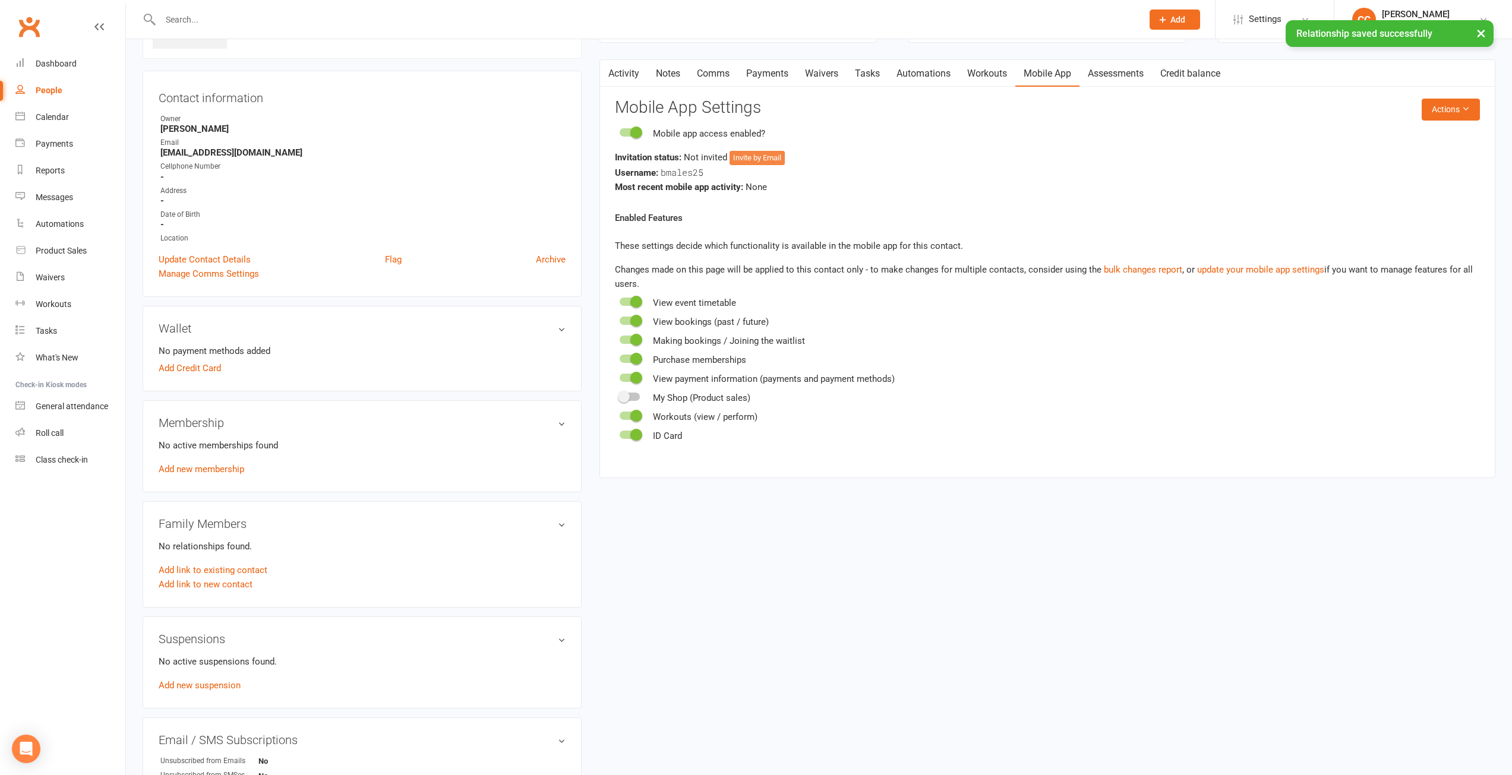
click at [754, 157] on button "Invite by Email" at bounding box center [756, 158] width 55 height 14
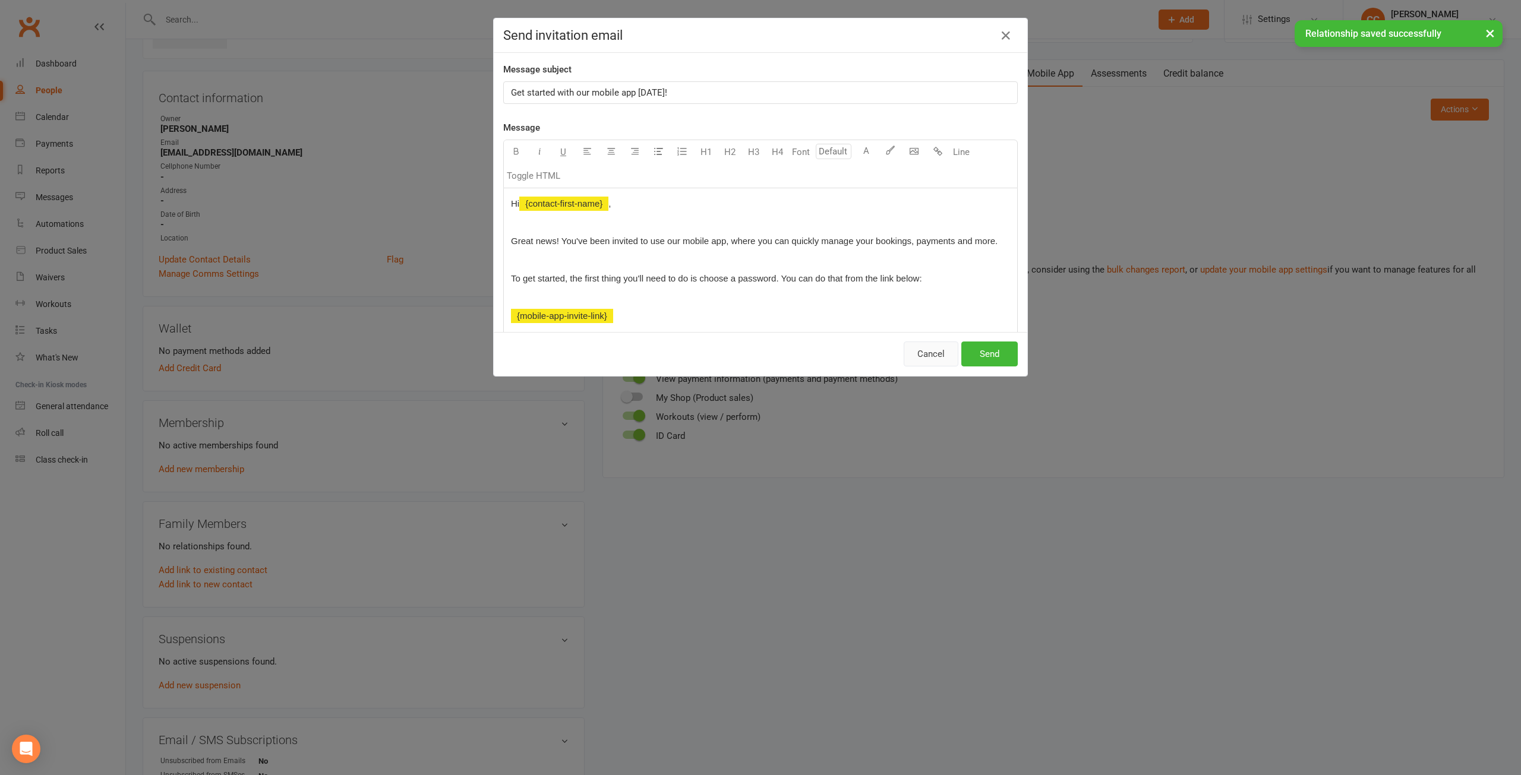
click at [922, 356] on button "Cancel" at bounding box center [930, 354] width 55 height 25
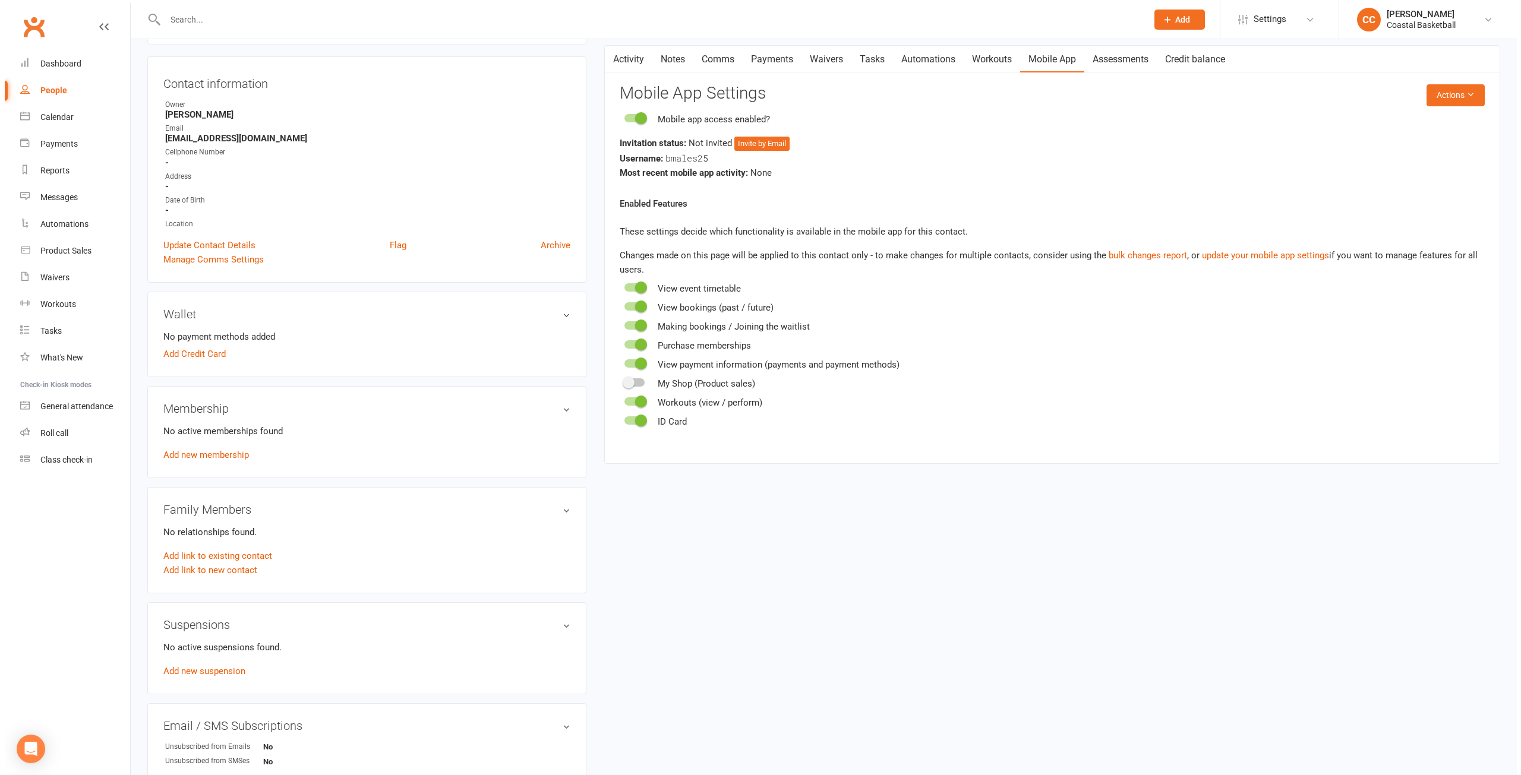
scroll to position [0, 0]
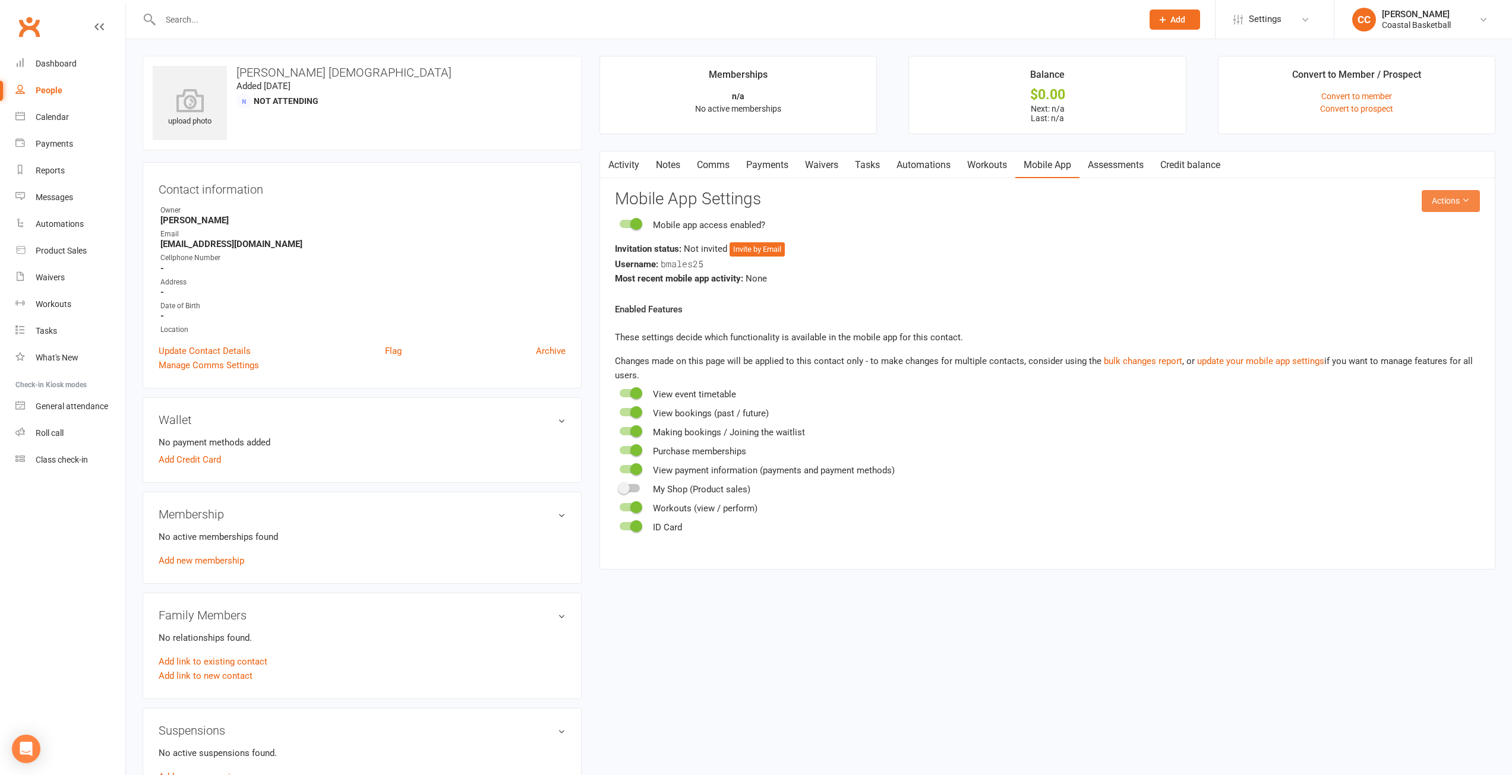
click at [1467, 201] on icon at bounding box center [1465, 200] width 8 height 8
click at [1432, 226] on link "Send invitation email" at bounding box center [1412, 228] width 118 height 24
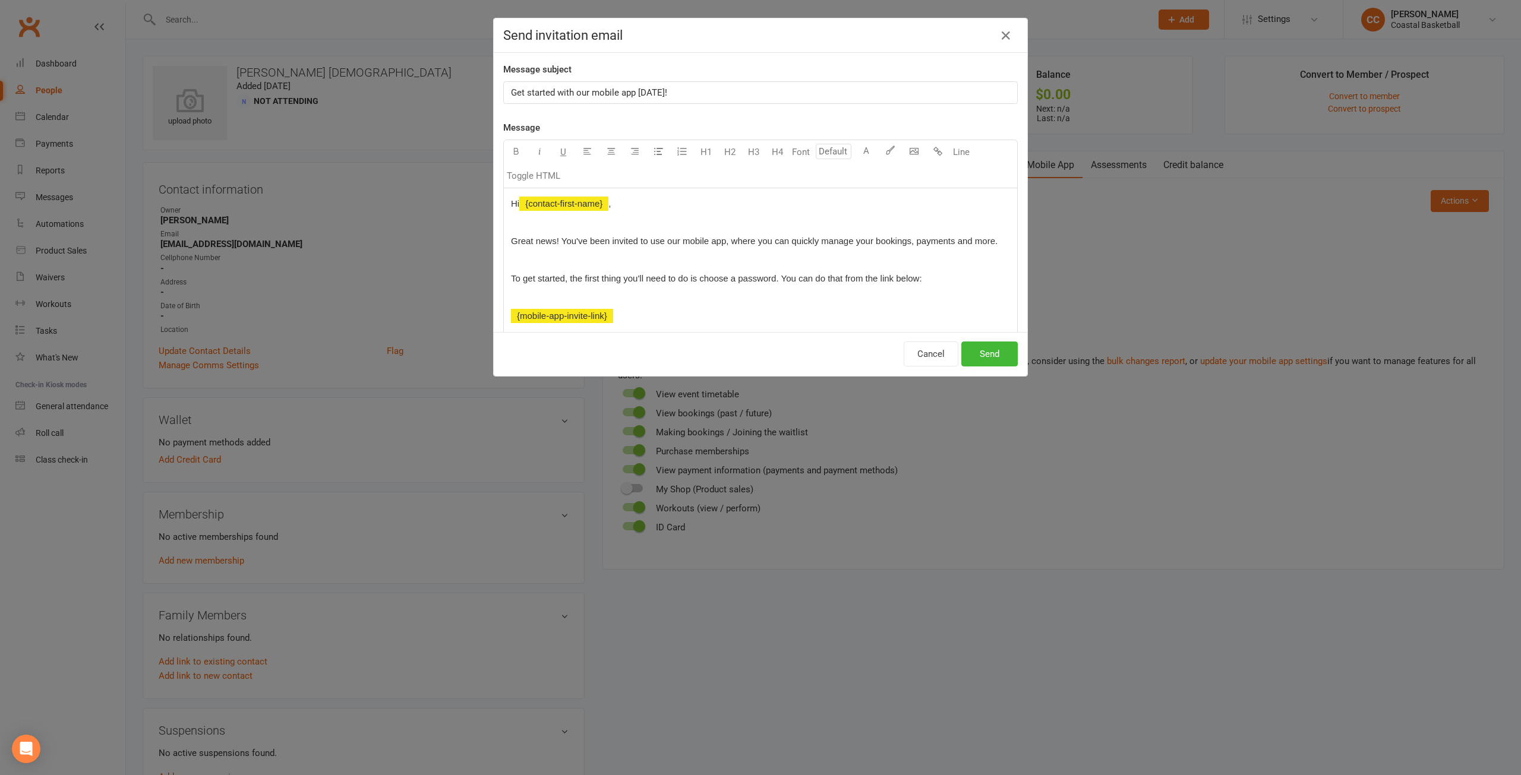
click at [505, 87] on div "Get started with our mobile app [DATE]!" at bounding box center [760, 92] width 513 height 21
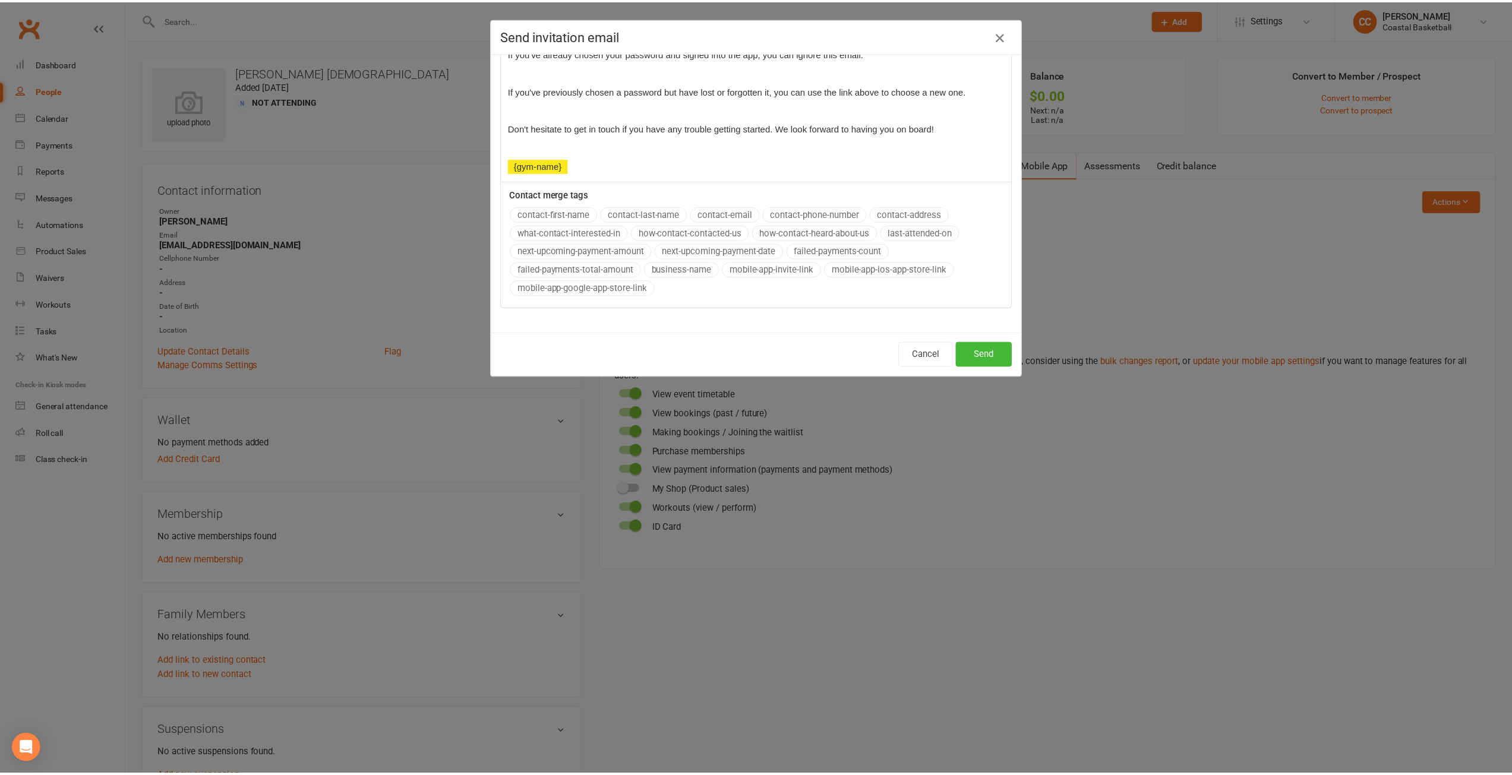
scroll to position [302, 0]
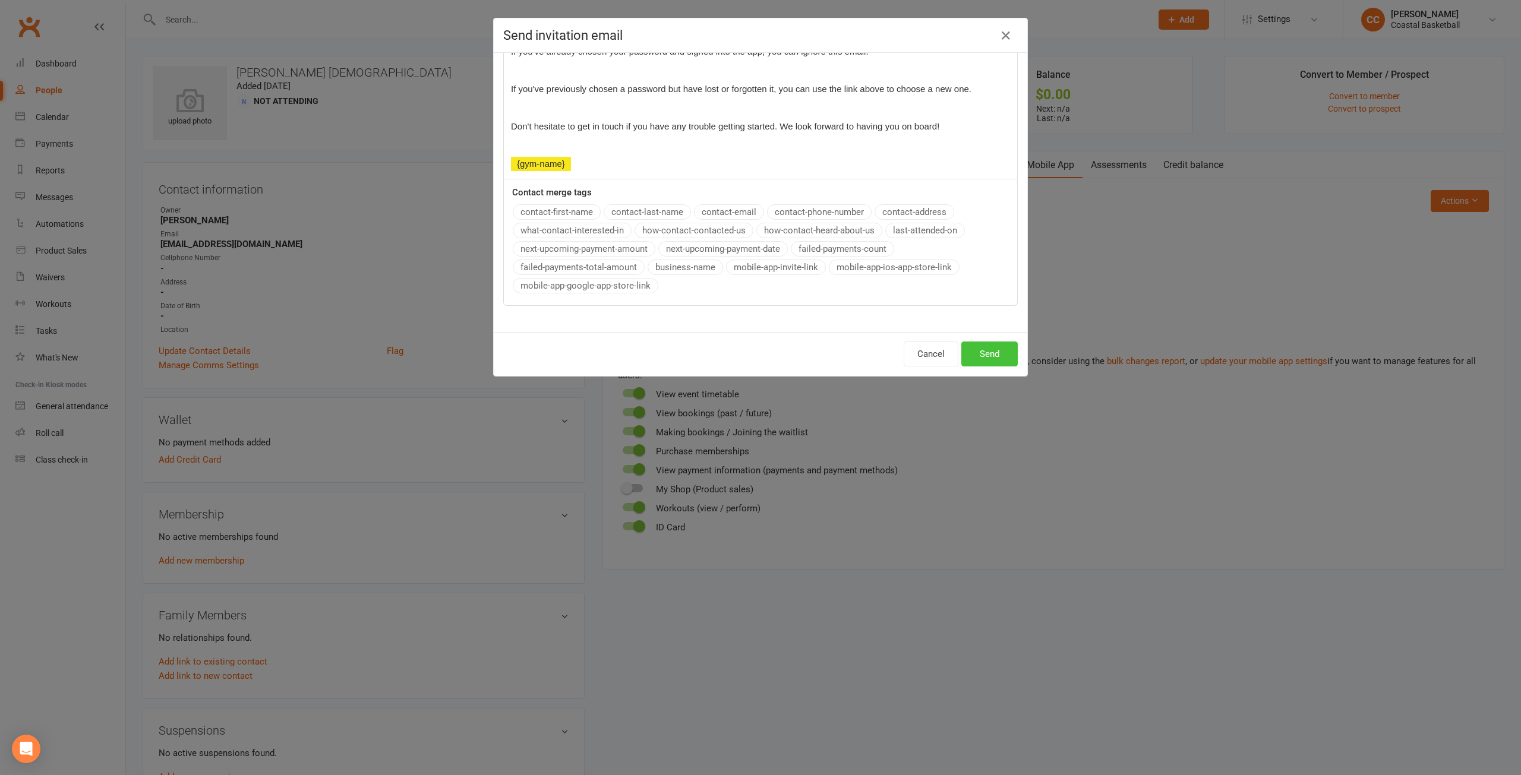
click at [988, 353] on button "Send" at bounding box center [989, 354] width 56 height 25
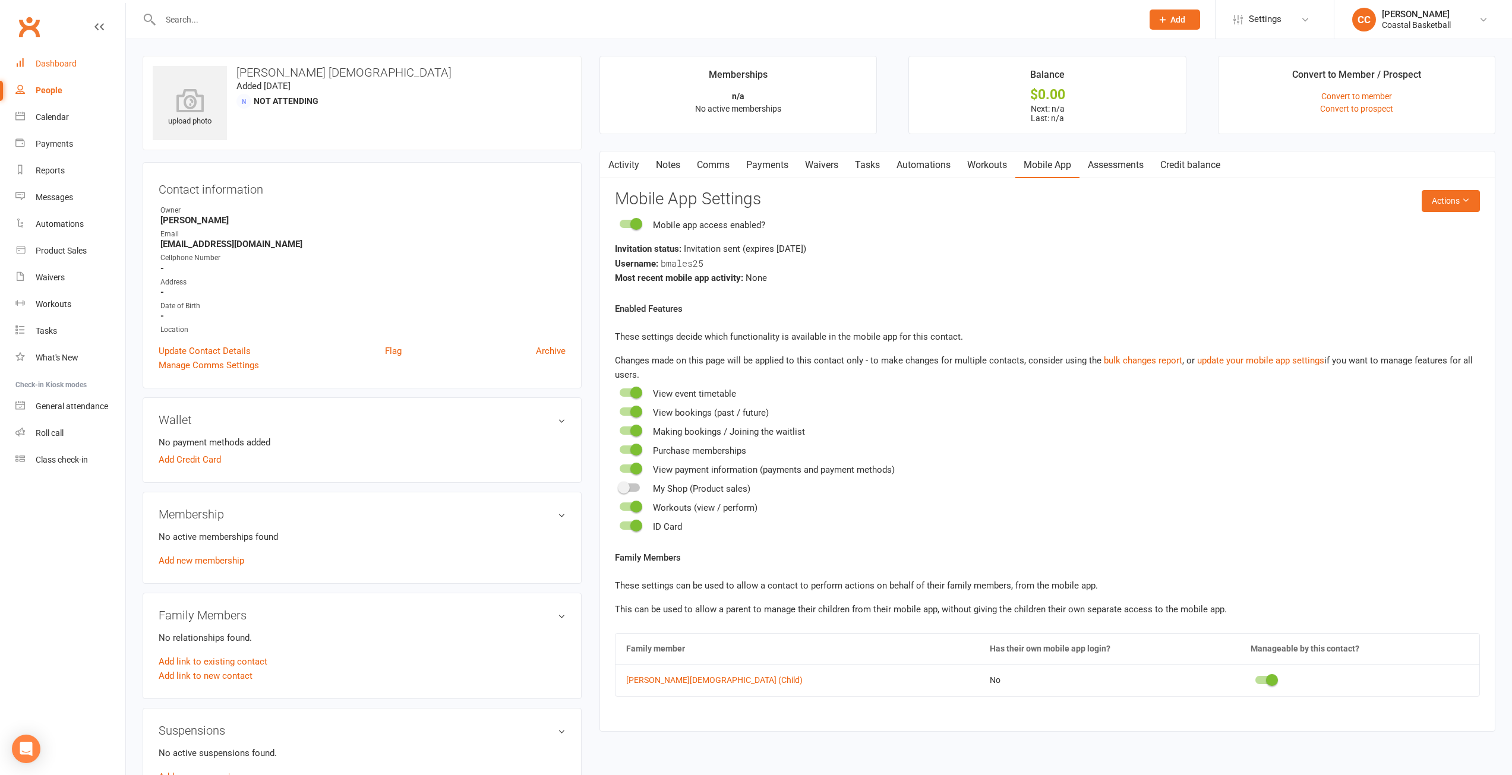
click at [65, 65] on div "Dashboard" at bounding box center [56, 64] width 41 height 10
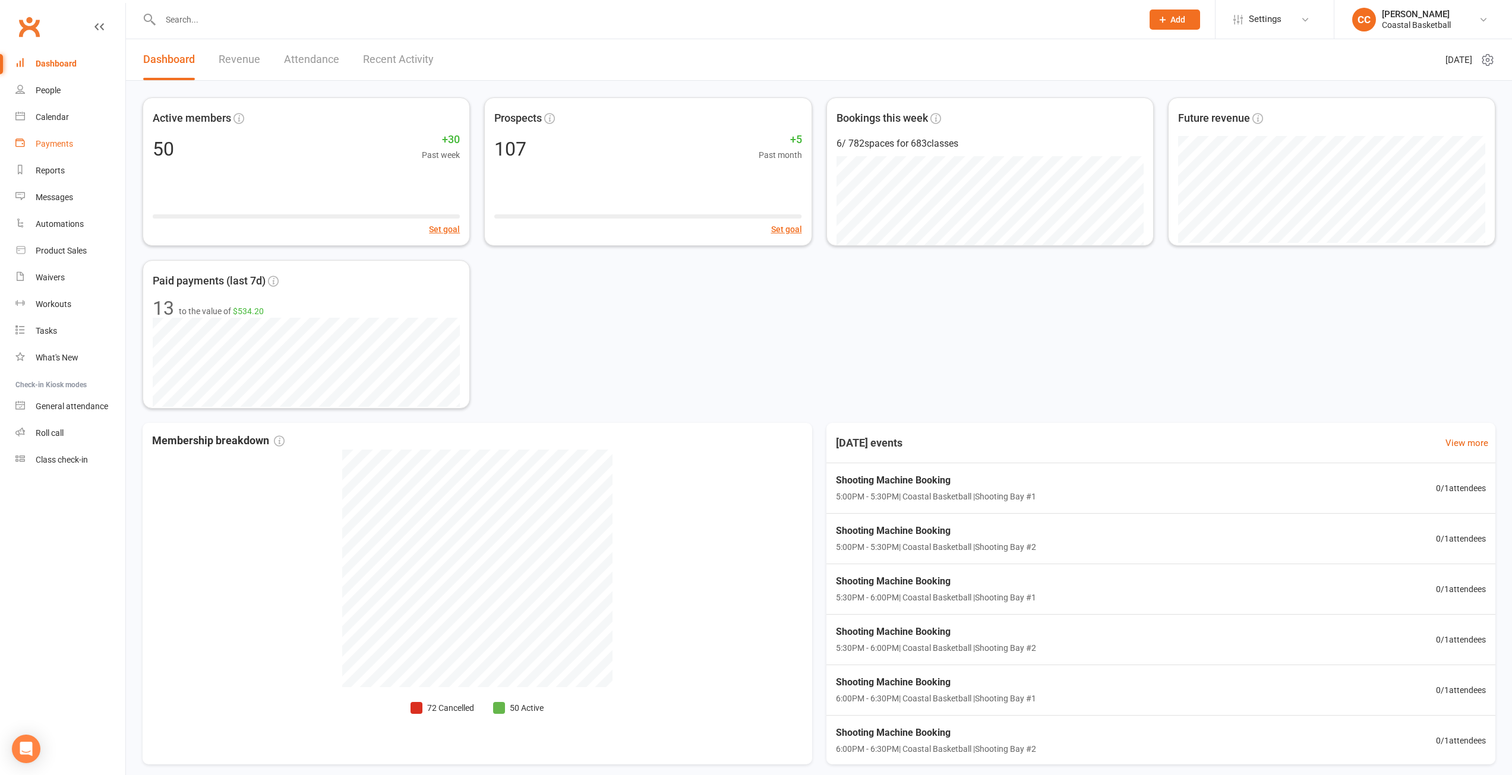
click at [62, 148] on div "Payments" at bounding box center [54, 144] width 37 height 10
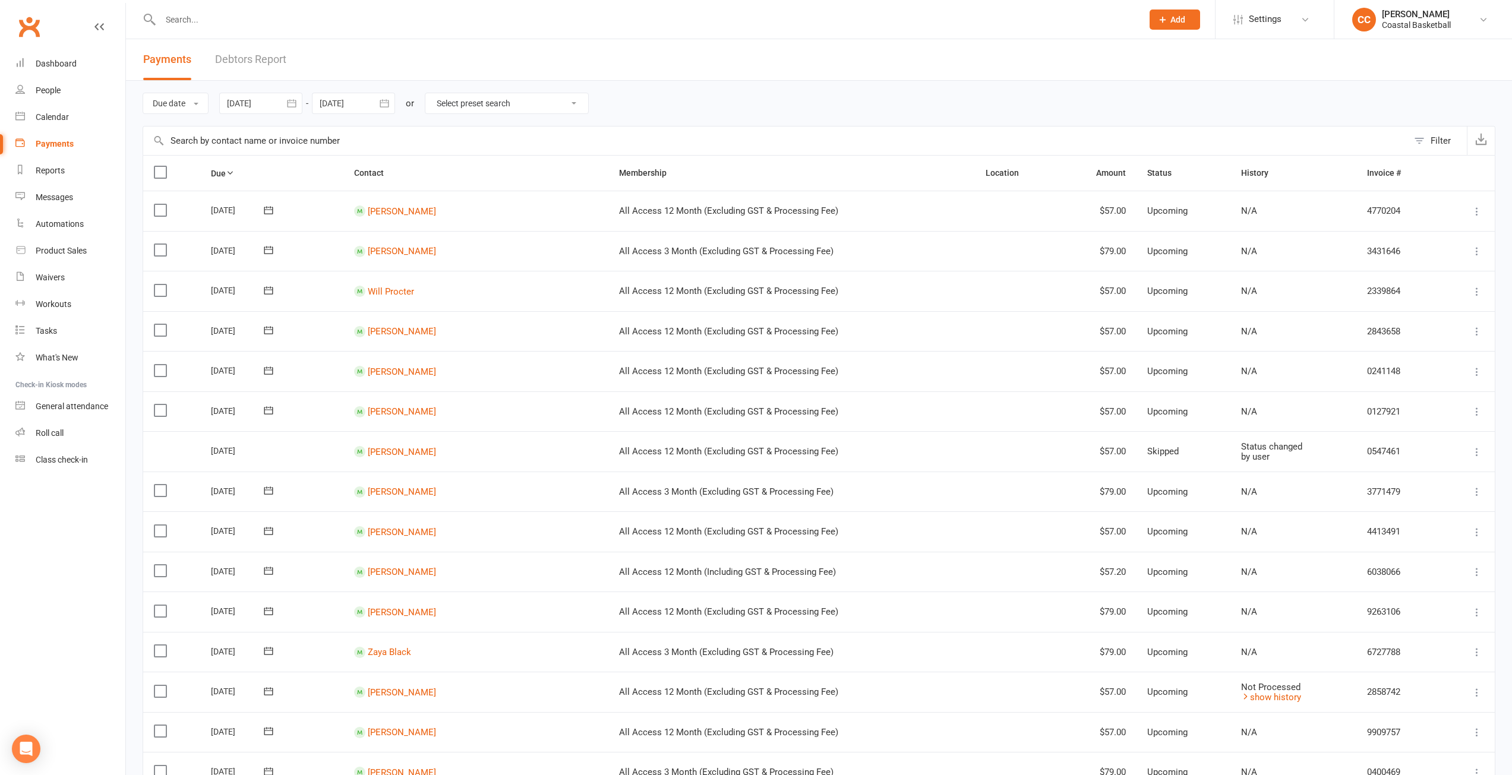
click at [229, 173] on th "Due" at bounding box center [271, 173] width 143 height 35
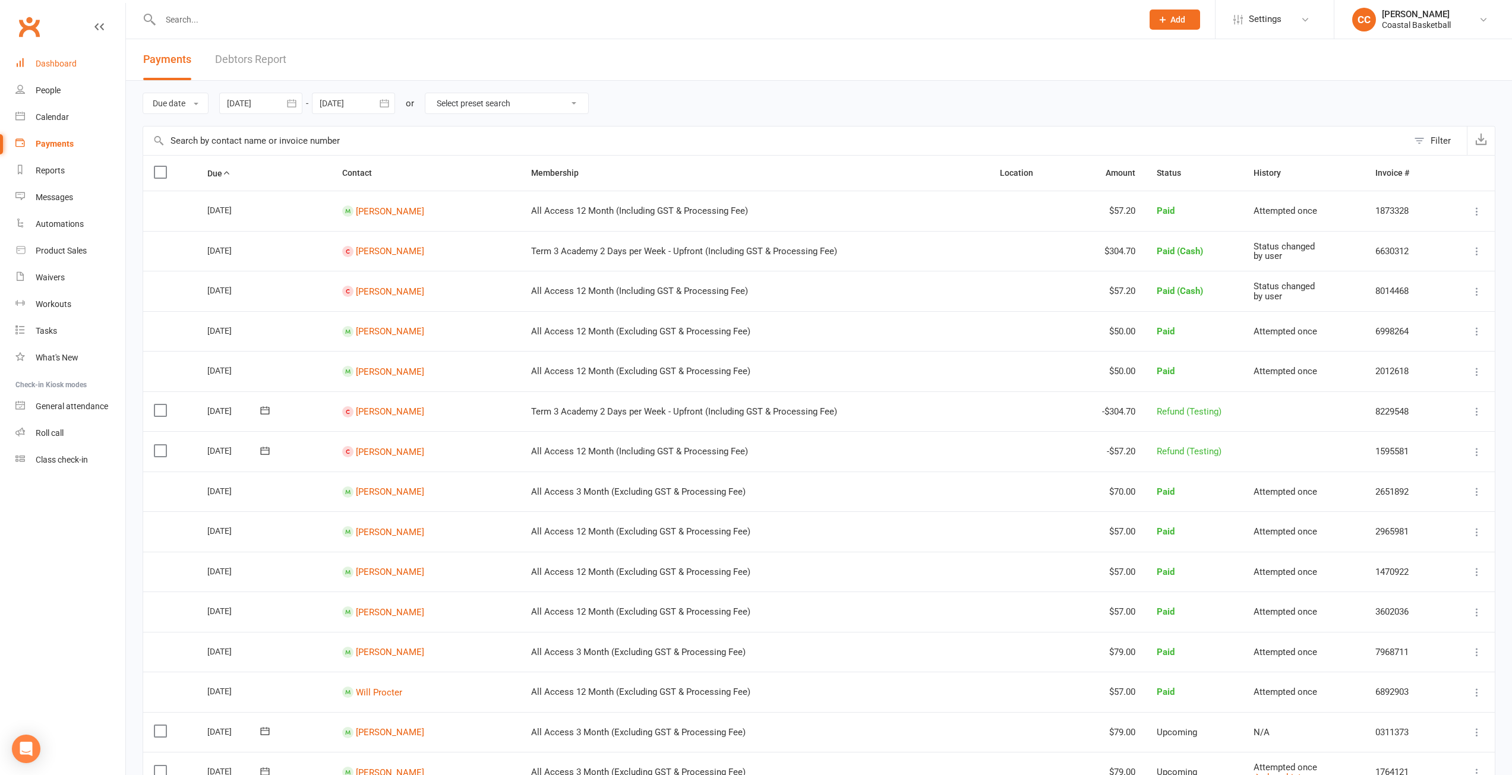
click at [78, 62] on link "Dashboard" at bounding box center [70, 63] width 110 height 27
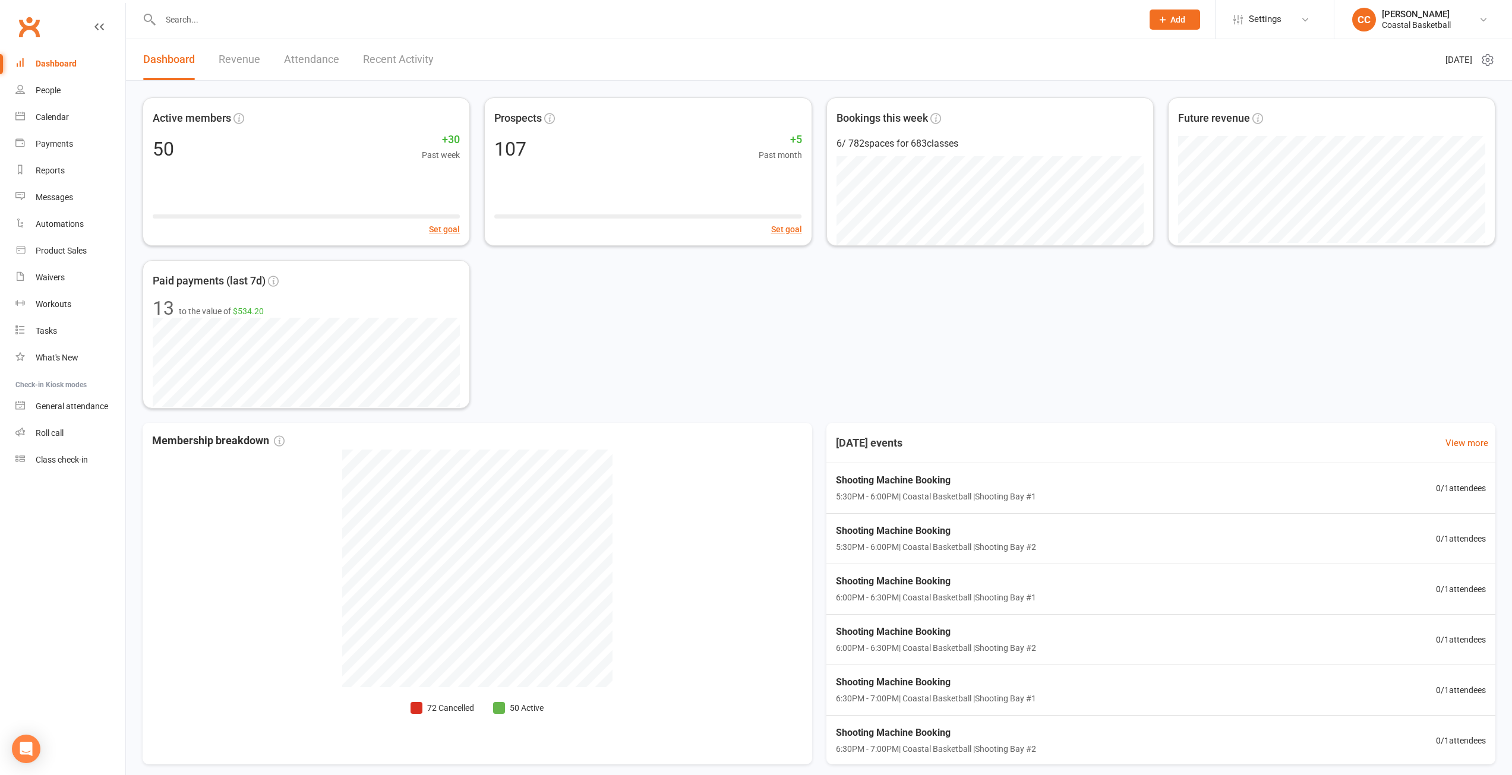
click at [228, 51] on link "Revenue" at bounding box center [240, 59] width 42 height 41
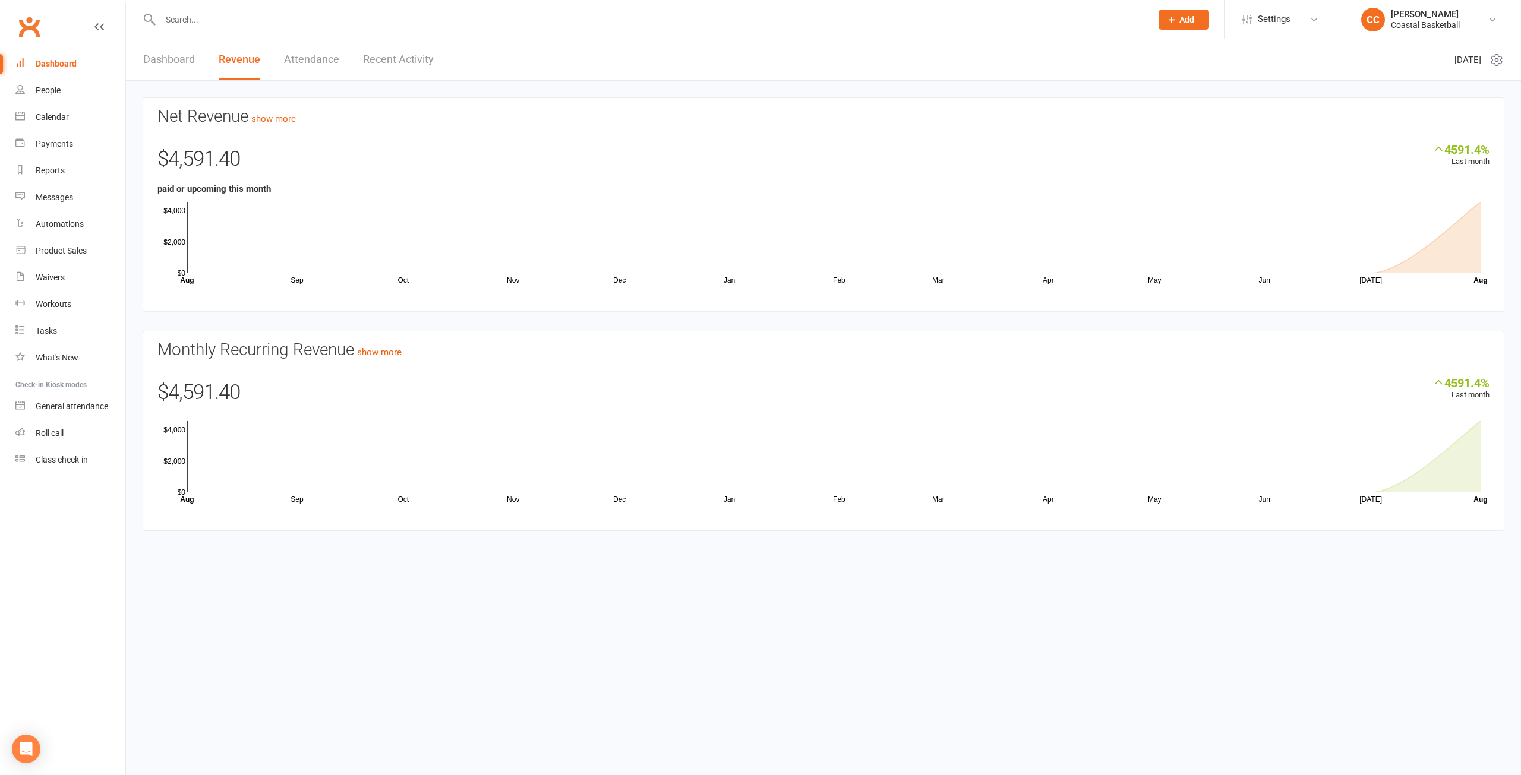
click at [165, 53] on link "Dashboard" at bounding box center [169, 59] width 52 height 41
